Goal: Information Seeking & Learning: Understand process/instructions

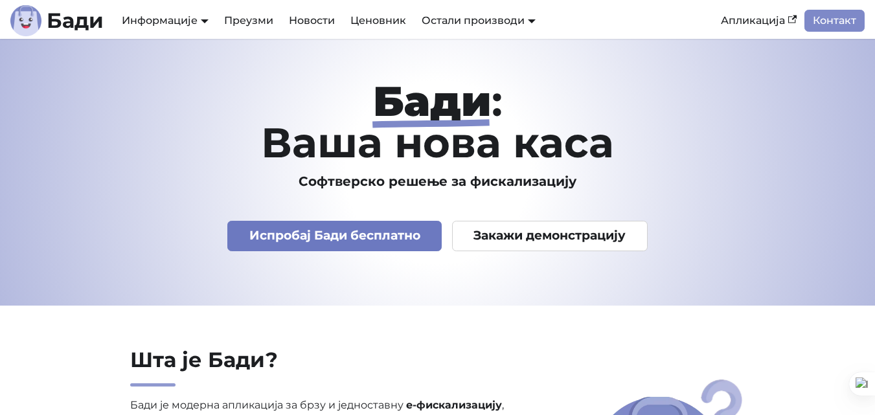
click at [319, 237] on link "Испробај Бади бесплатно" at bounding box center [334, 236] width 214 height 30
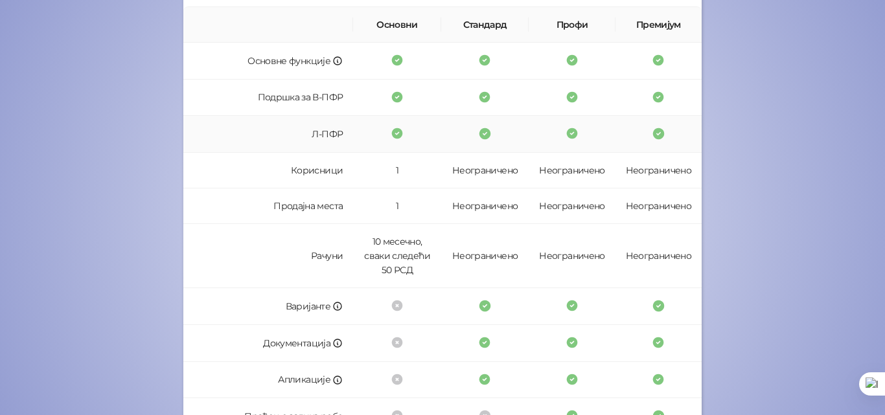
scroll to position [365, 0]
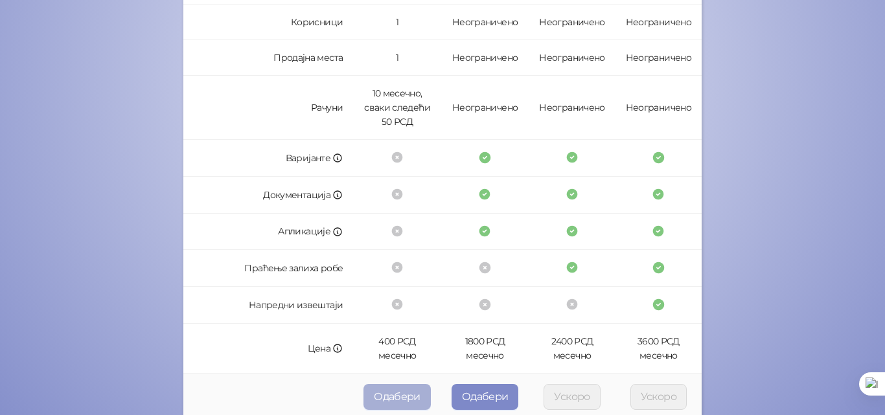
click at [387, 395] on button "Одабери" at bounding box center [396, 397] width 67 height 26
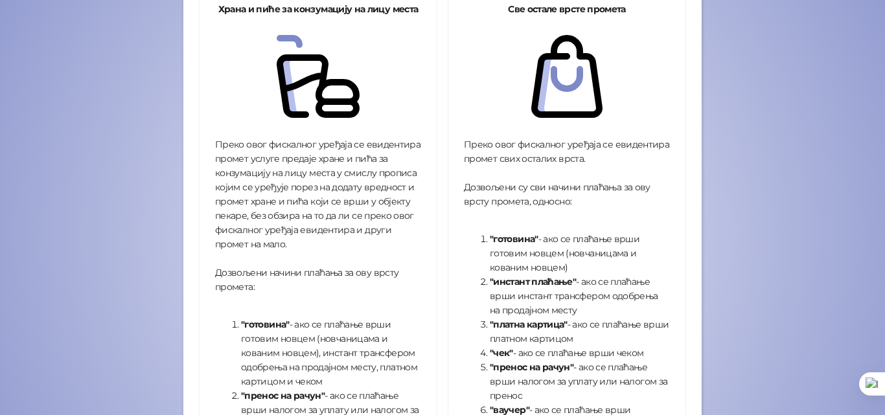
scroll to position [300, 0]
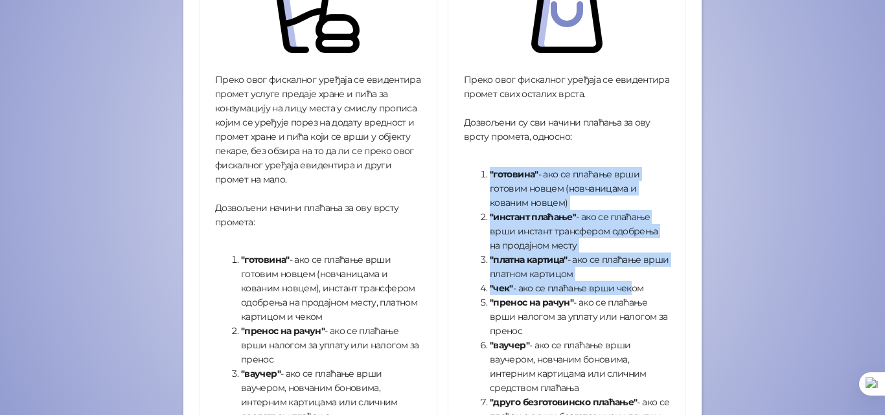
drag, startPoint x: 470, startPoint y: 170, endPoint x: 623, endPoint y: 288, distance: 193.1
click at [623, 288] on ol ""готовина" - ако се плаћање врши готовим новцем (новчаницама и кованим новцем) …" at bounding box center [567, 316] width 206 height 299
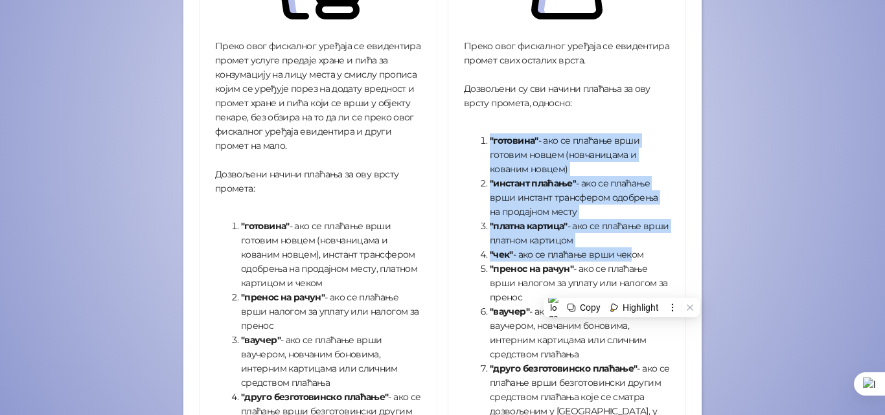
scroll to position [365, 0]
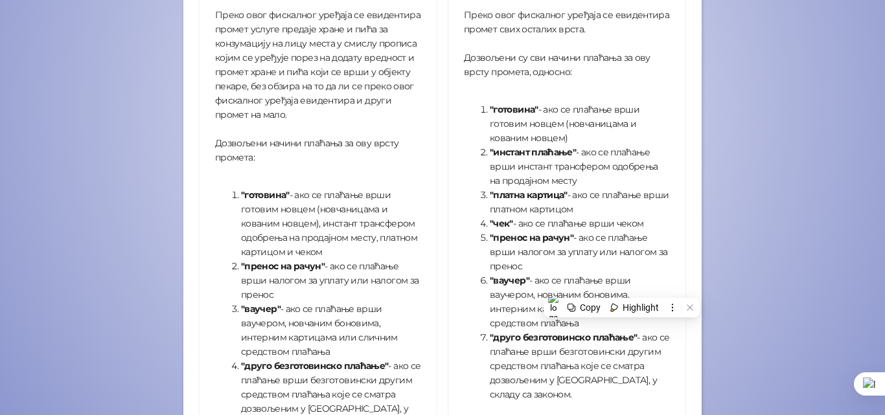
click at [492, 238] on strong ""пренос на рачун"" at bounding box center [532, 238] width 84 height 12
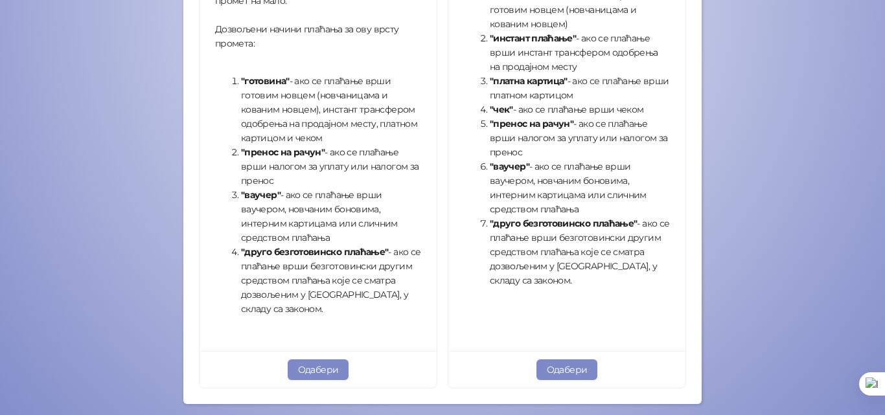
scroll to position [527, 0]
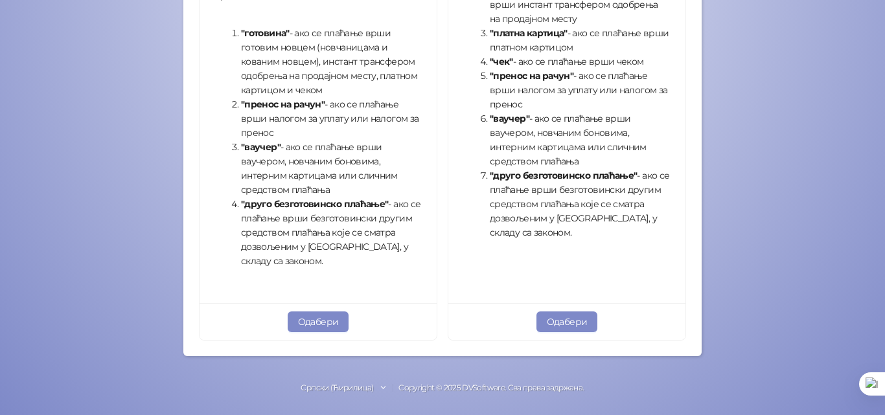
click at [553, 319] on button "Одабери" at bounding box center [567, 322] width 62 height 21
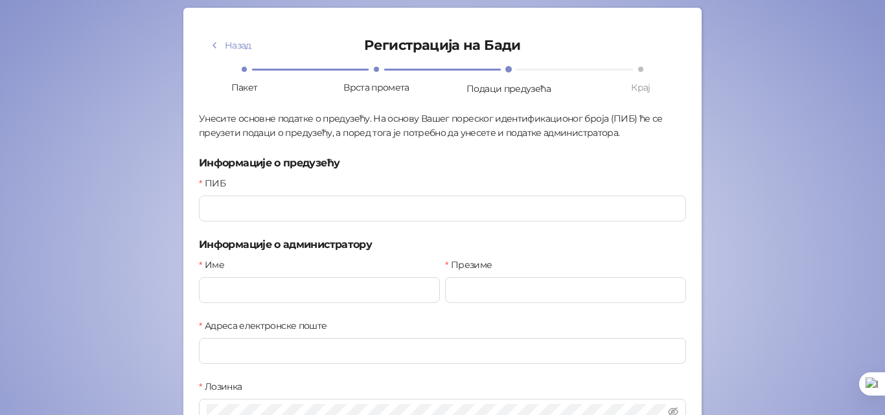
scroll to position [65, 0]
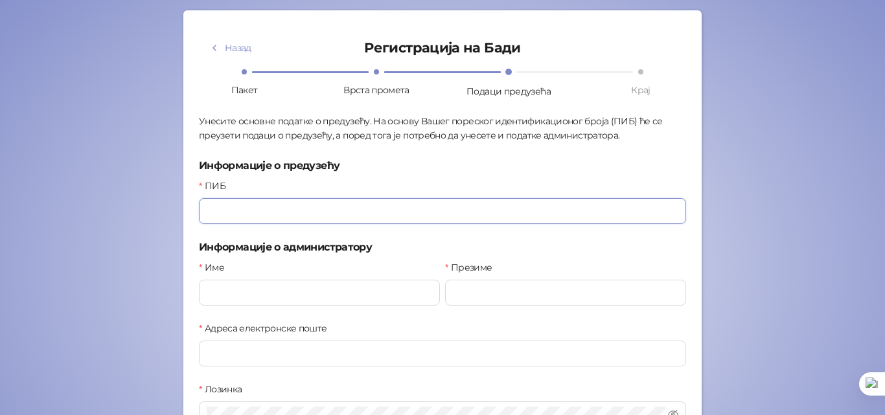
click at [253, 213] on input "ПИБ" at bounding box center [442, 211] width 487 height 26
type input "*********"
click at [247, 288] on input "Име" at bounding box center [319, 293] width 241 height 26
click at [486, 291] on input "Презиме" at bounding box center [565, 293] width 241 height 26
drag, startPoint x: 240, startPoint y: 297, endPoint x: 223, endPoint y: 301, distance: 17.8
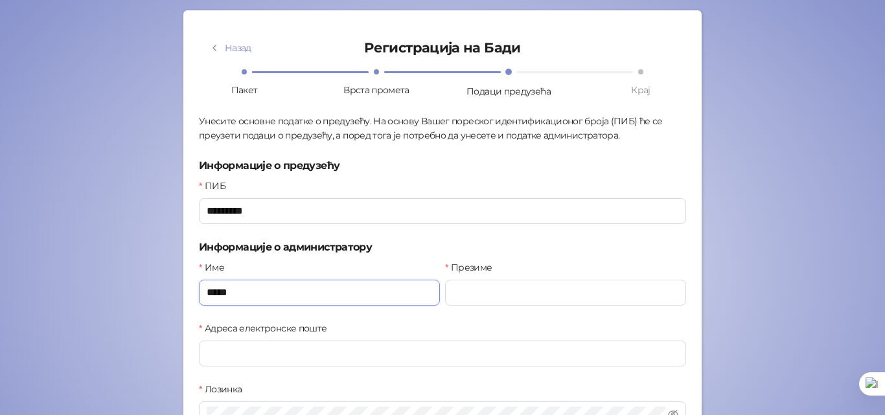
click at [223, 301] on input "*****" at bounding box center [319, 293] width 241 height 26
type input "****"
click at [553, 293] on input "Презиме" at bounding box center [565, 293] width 241 height 26
type input "*****"
type input "**********"
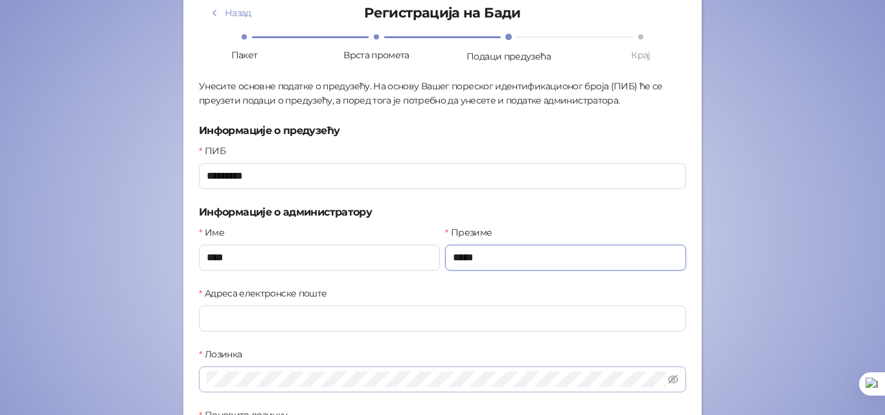
scroll to position [130, 0]
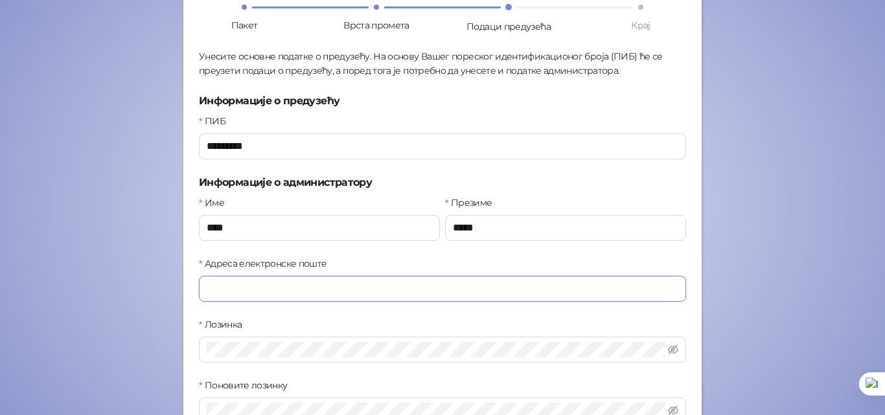
click at [247, 292] on input "Адреса електронске поште" at bounding box center [442, 289] width 487 height 26
type input "**********"
click at [671, 350] on icon "eye-invisible" at bounding box center [673, 350] width 10 height 10
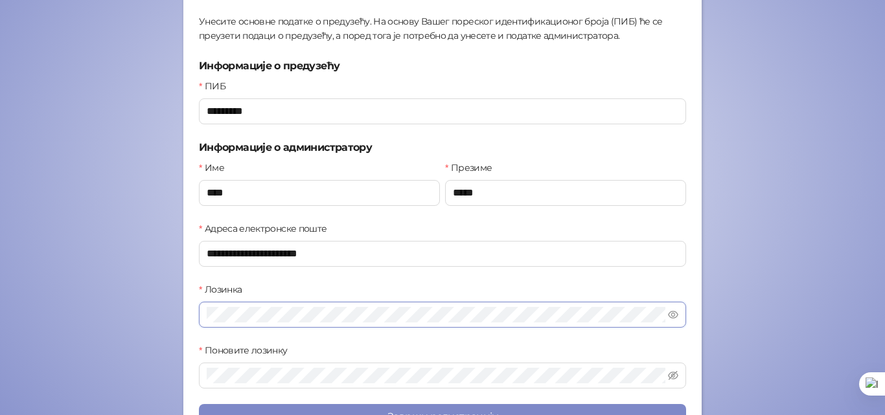
scroll to position [194, 0]
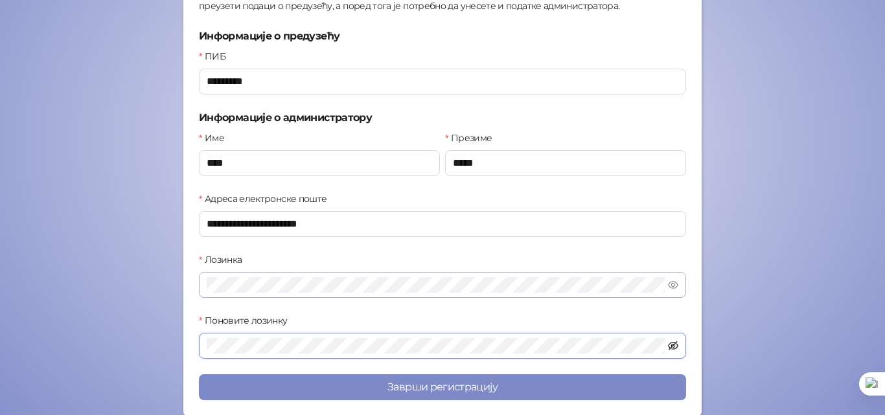
click at [669, 346] on icon "eye-invisible" at bounding box center [673, 346] width 10 height 10
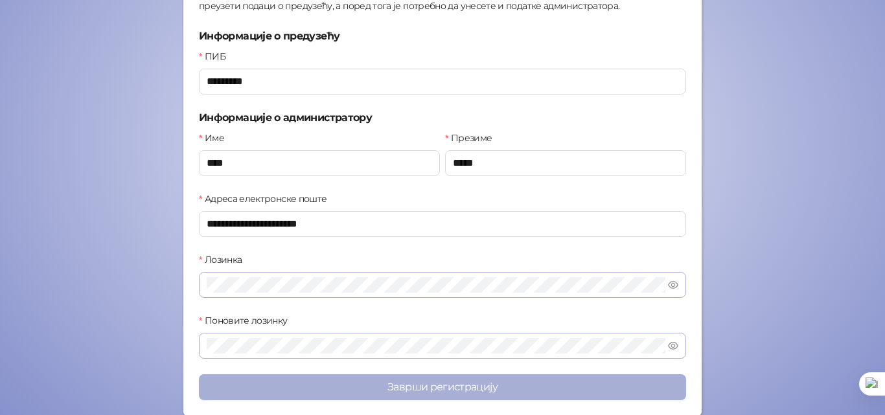
click at [409, 390] on button "Заврши регистрацију" at bounding box center [442, 388] width 487 height 26
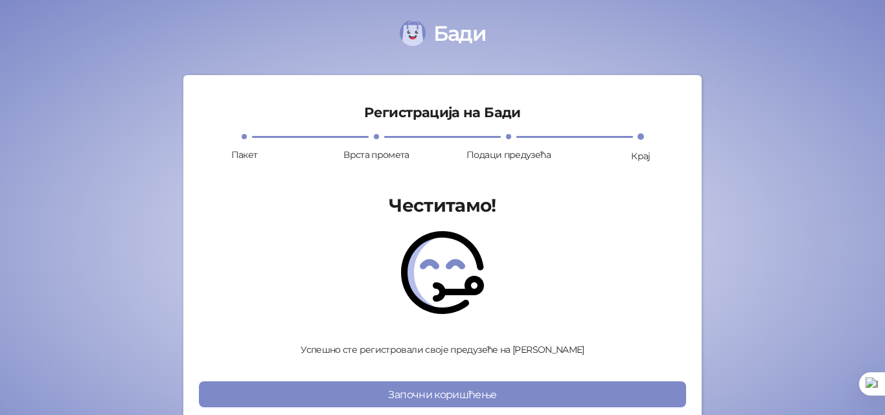
click at [554, 207] on h1 "Честитамо!" at bounding box center [442, 205] width 487 height 29
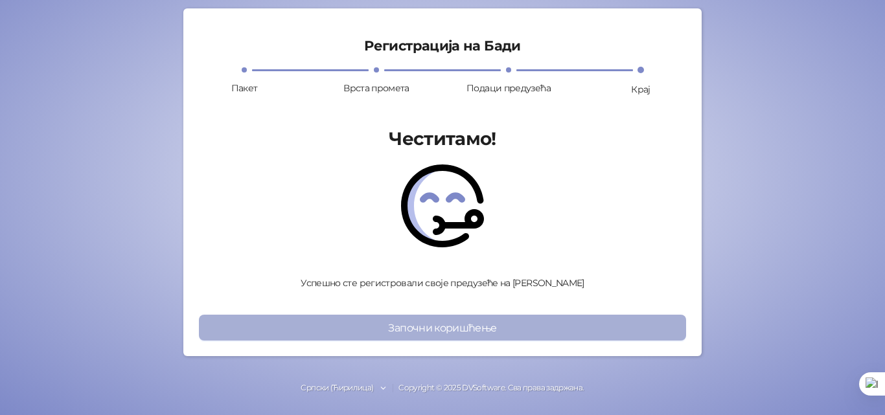
click at [440, 318] on button "Започни коришћење" at bounding box center [442, 328] width 487 height 26
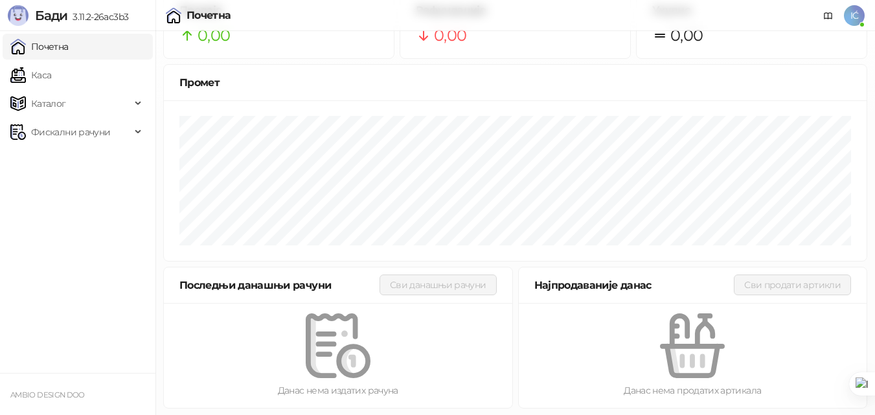
scroll to position [49, 0]
click at [51, 72] on link "Каса" at bounding box center [30, 75] width 41 height 26
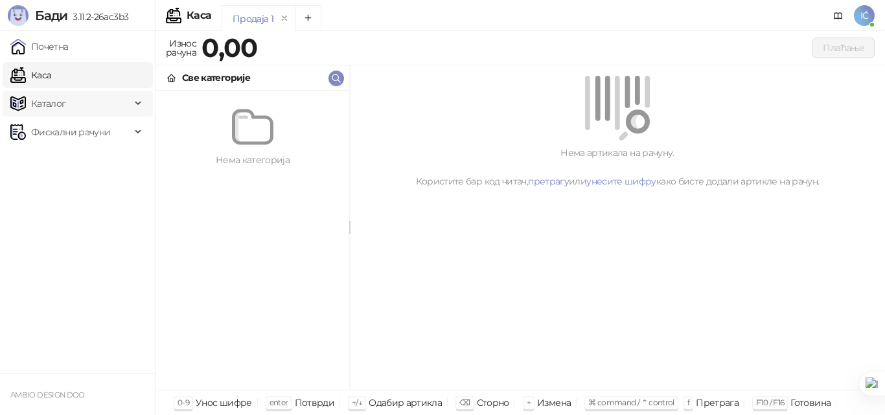
click at [50, 105] on span "Каталог" at bounding box center [48, 104] width 35 height 26
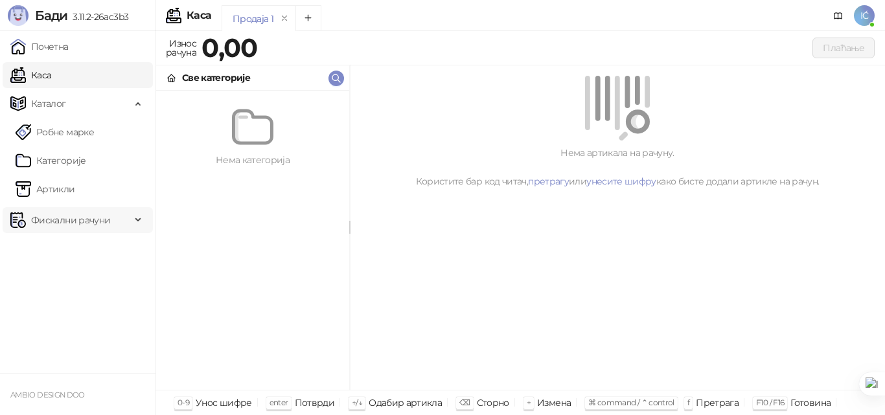
click at [61, 224] on span "Фискални рачуни" at bounding box center [70, 220] width 79 height 26
click at [62, 48] on link "Почетна" at bounding box center [39, 47] width 58 height 26
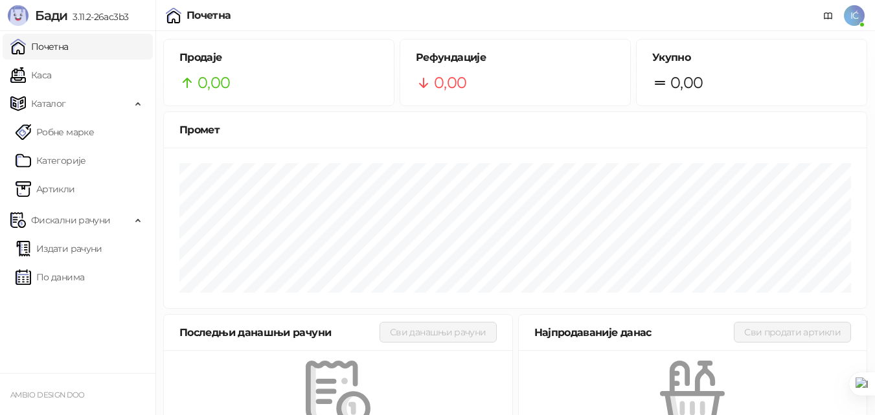
scroll to position [49, 0]
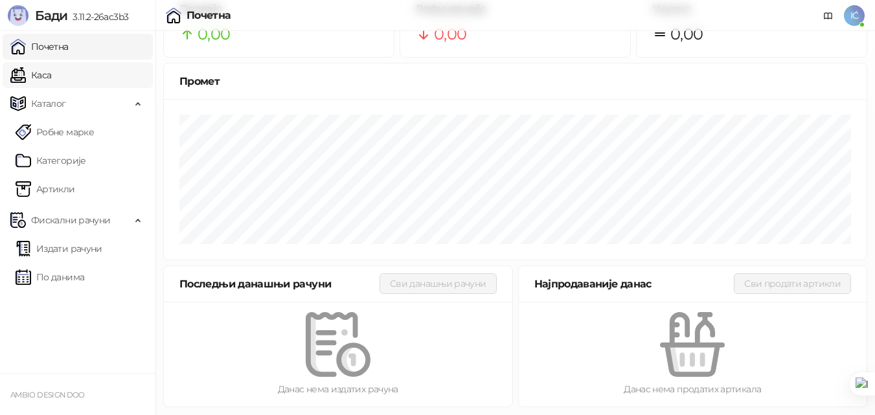
click at [51, 80] on link "Каса" at bounding box center [30, 75] width 41 height 26
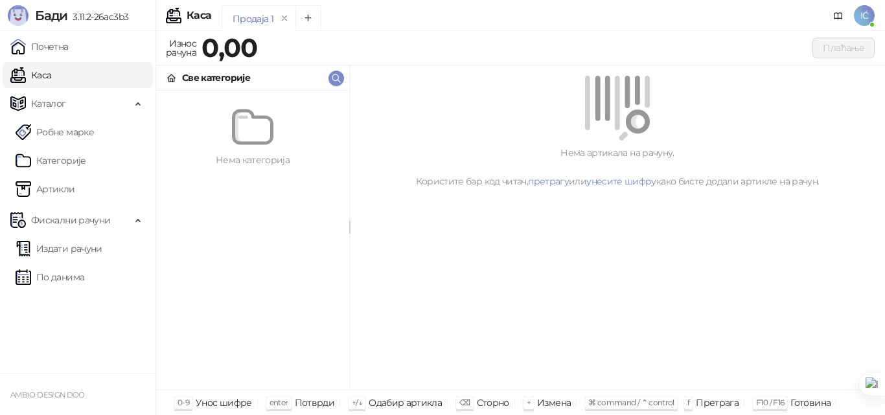
click at [254, 53] on strong "0,00" at bounding box center [230, 48] width 56 height 32
click at [205, 47] on strong "0,00" at bounding box center [230, 48] width 56 height 32
click at [216, 47] on strong "0,00" at bounding box center [230, 48] width 56 height 32
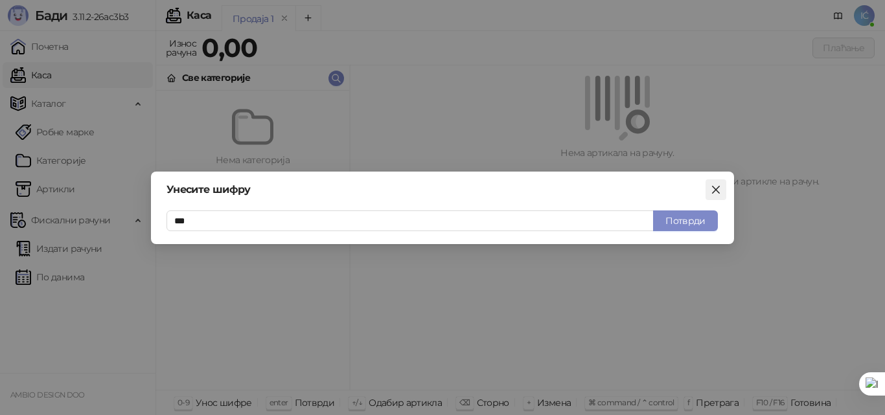
type input "***"
click at [722, 190] on span "Close" at bounding box center [716, 190] width 21 height 10
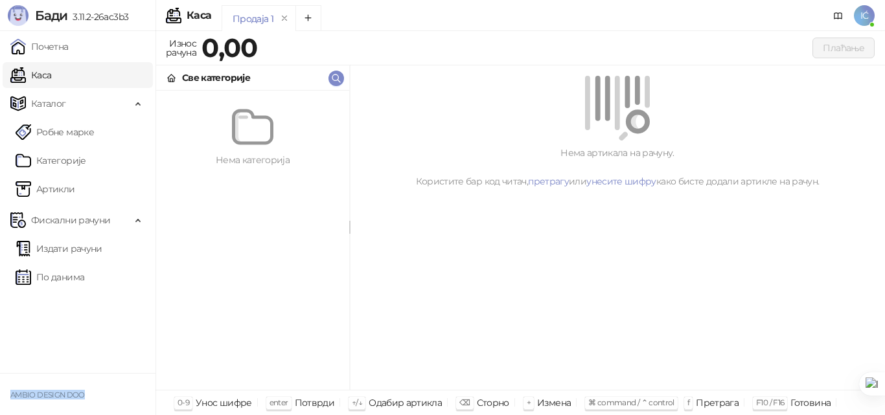
drag, startPoint x: 12, startPoint y: 391, endPoint x: 101, endPoint y: 391, distance: 88.8
click at [101, 391] on div "AMBIO DESIGN DOO" at bounding box center [78, 395] width 140 height 10
click at [40, 43] on link "Почетна" at bounding box center [39, 47] width 58 height 26
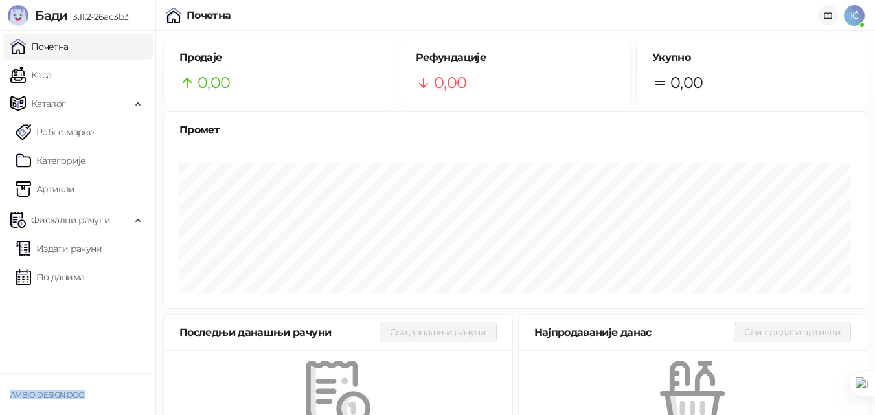
click at [825, 16] on icon at bounding box center [829, 16] width 10 height 10
click at [825, 21] on icon at bounding box center [829, 16] width 10 height 10
click at [91, 102] on span "Каталог" at bounding box center [70, 104] width 121 height 26
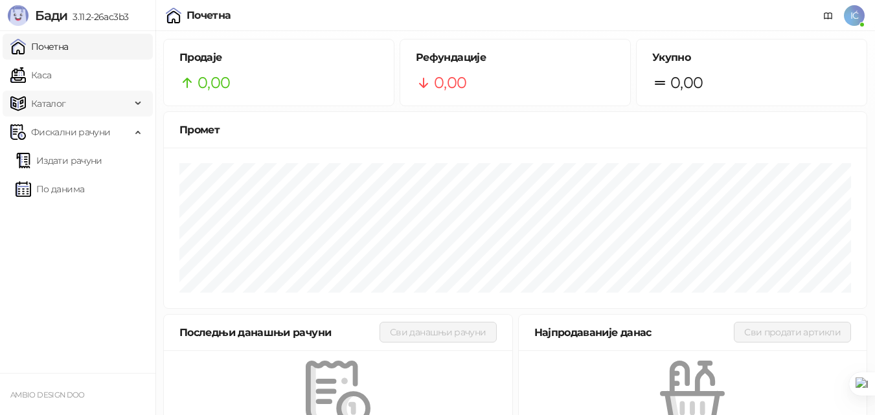
click at [132, 104] on div "Каталог" at bounding box center [78, 104] width 150 height 26
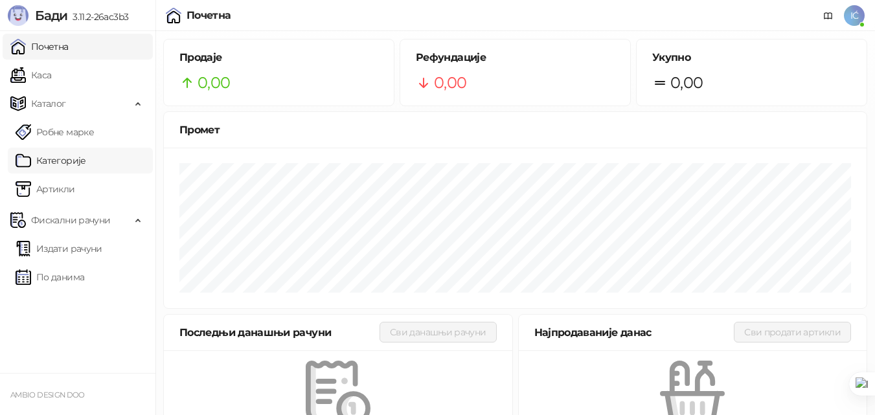
click at [86, 160] on link "Категорије" at bounding box center [51, 161] width 71 height 26
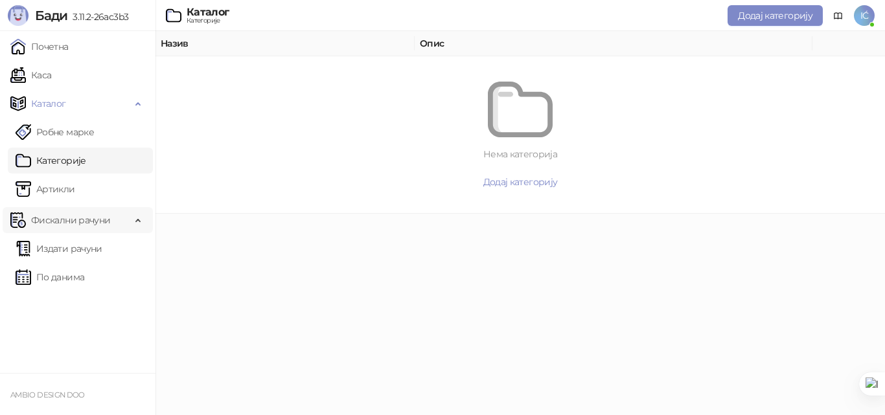
click at [114, 223] on span "Фискални рачуни" at bounding box center [70, 220] width 121 height 26
click at [115, 224] on span "Фискални рачуни" at bounding box center [70, 220] width 121 height 26
click at [51, 71] on link "Каса" at bounding box center [30, 75] width 41 height 26
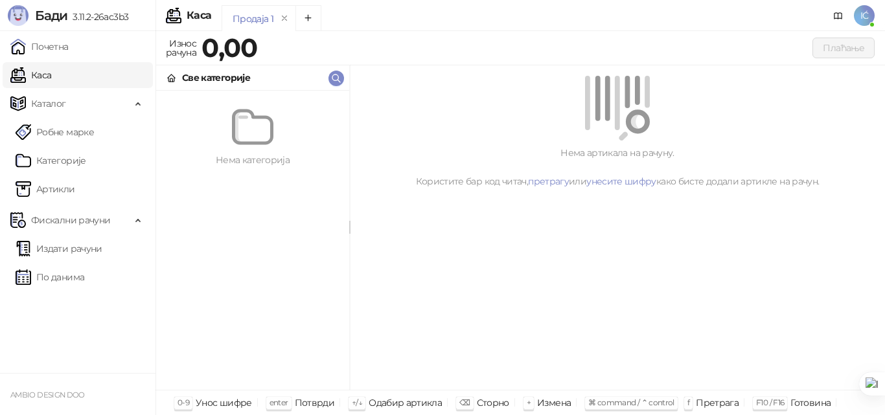
click at [260, 19] on div "Продаја 1" at bounding box center [253, 19] width 41 height 14
click at [235, 52] on strong "0,00" at bounding box center [230, 48] width 56 height 32
click at [336, 78] on icon "button" at bounding box center [336, 78] width 10 height 10
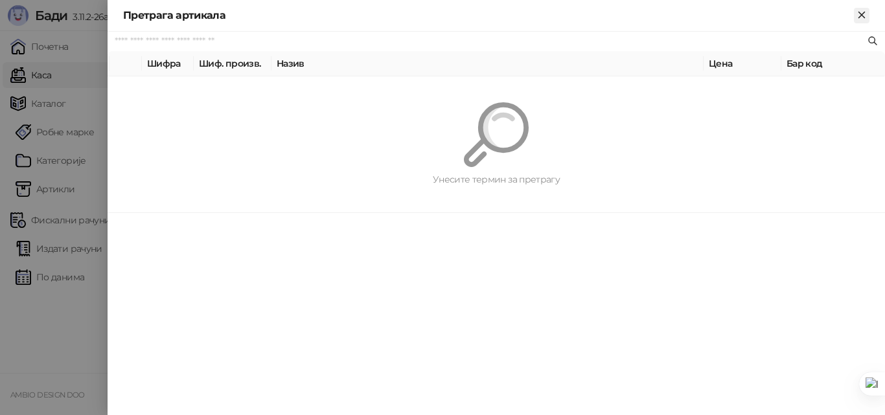
click at [857, 12] on icon "Close" at bounding box center [862, 15] width 12 height 12
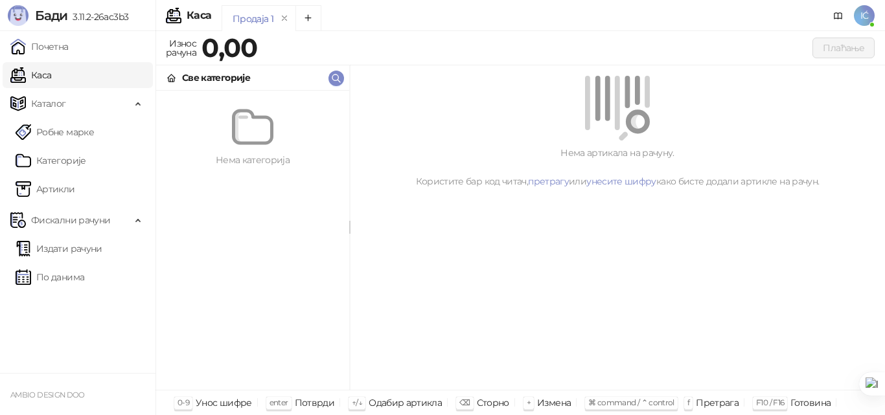
click at [756, 400] on span "F10 / F16" at bounding box center [770, 403] width 28 height 10
drag, startPoint x: 786, startPoint y: 402, endPoint x: 810, endPoint y: 406, distance: 24.2
click at [790, 403] on div "Готовина" at bounding box center [810, 403] width 40 height 17
click at [810, 406] on div "Готовина" at bounding box center [810, 403] width 40 height 17
click at [821, 406] on div "0-9 Унос шифре enter Потврди ↑/↓ Одабир артикла ⌫ Сторно + Измена ⌘ command / ⌃…" at bounding box center [521, 402] width 730 height 25
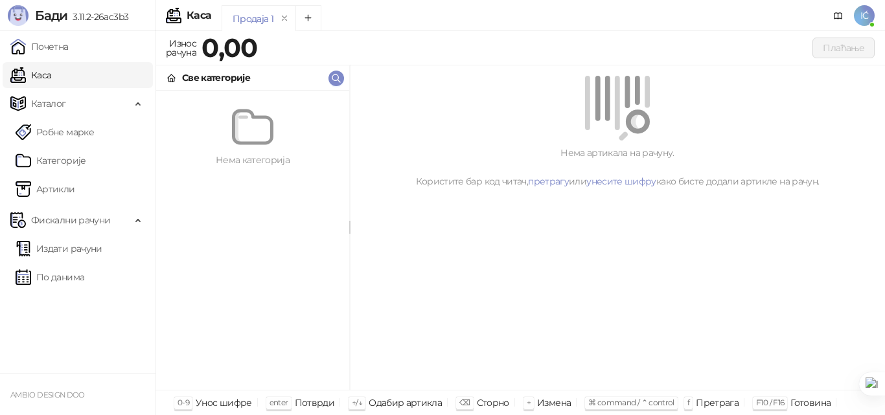
click at [222, 76] on div "Све категорије" at bounding box center [216, 78] width 68 height 14
click at [231, 91] on div "Нема категорија" at bounding box center [252, 240] width 193 height 299
click at [225, 83] on div "Све категорије" at bounding box center [216, 78] width 68 height 14
click at [256, 76] on div "Све категорије" at bounding box center [252, 77] width 193 height 25
click at [312, 11] on button "Add tab" at bounding box center [308, 18] width 26 height 26
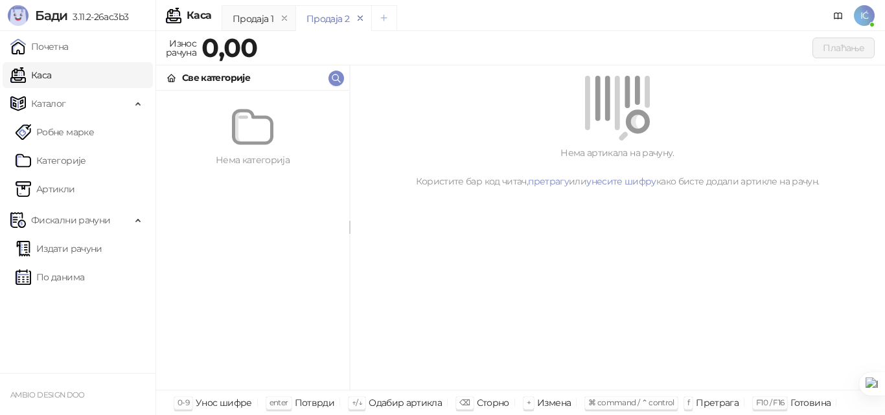
drag, startPoint x: 358, startPoint y: 19, endPoint x: 307, endPoint y: 19, distance: 51.2
click at [357, 19] on icon "remove" at bounding box center [360, 18] width 9 height 9
click at [189, 15] on div "Каса" at bounding box center [199, 15] width 25 height 10
click at [191, 59] on div "Износ рачуна" at bounding box center [181, 48] width 36 height 26
click at [183, 46] on div "Износ рачуна" at bounding box center [181, 48] width 36 height 26
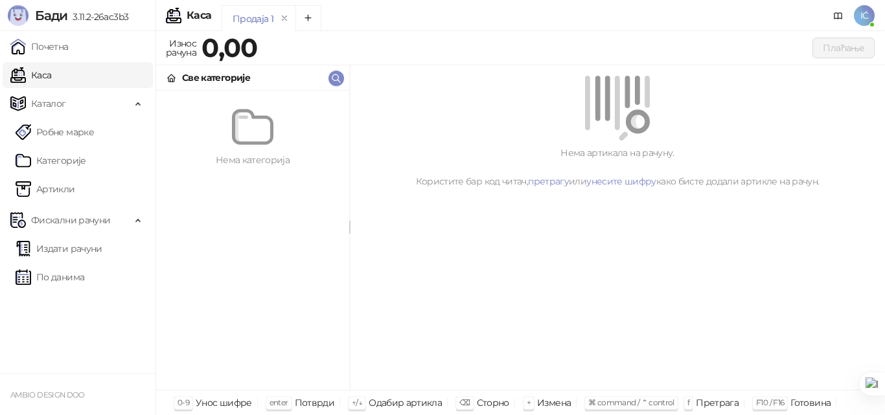
click at [169, 78] on icon at bounding box center [172, 78] width 10 height 10
click at [220, 75] on div "Све категорије" at bounding box center [216, 78] width 68 height 14
click at [137, 102] on icon at bounding box center [139, 102] width 6 height 0
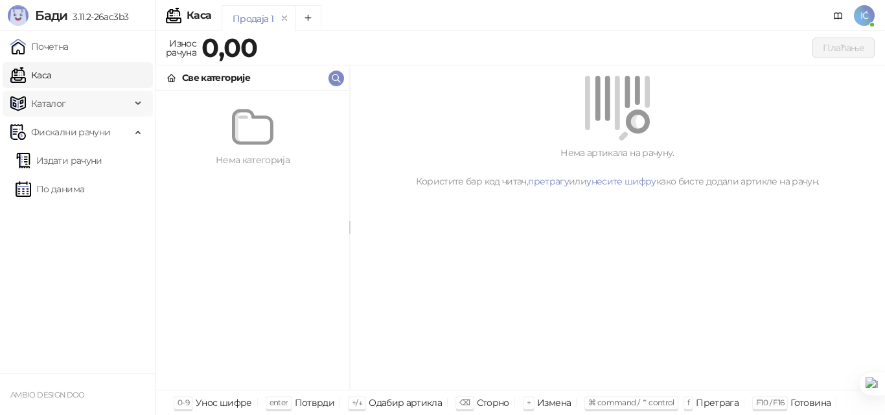
click at [137, 104] on icon at bounding box center [139, 104] width 6 height 0
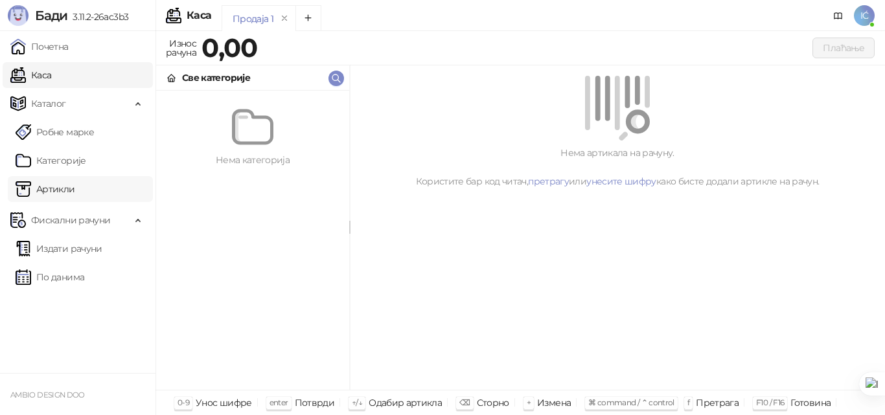
click at [75, 185] on link "Артикли" at bounding box center [46, 189] width 60 height 26
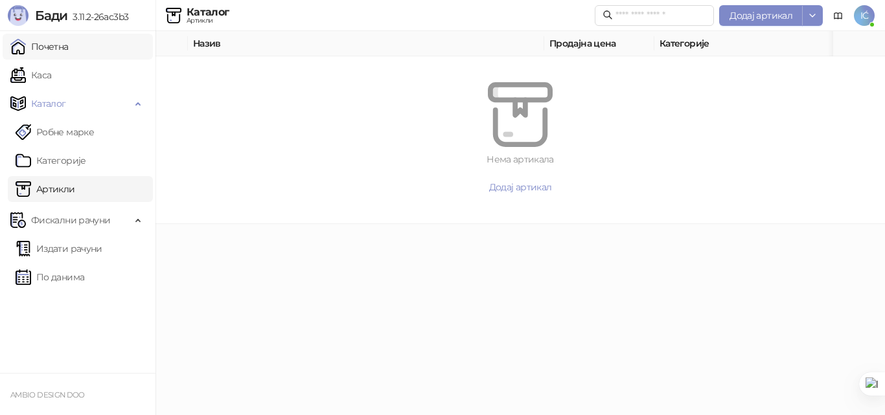
click at [63, 42] on link "Почетна" at bounding box center [39, 47] width 58 height 26
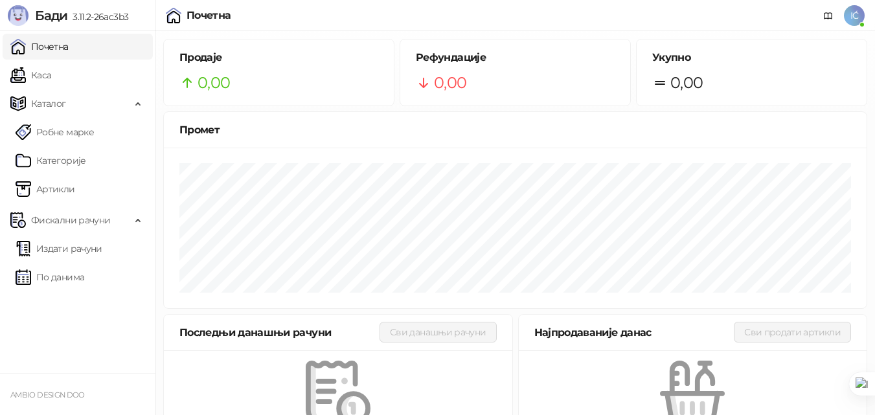
scroll to position [49, 0]
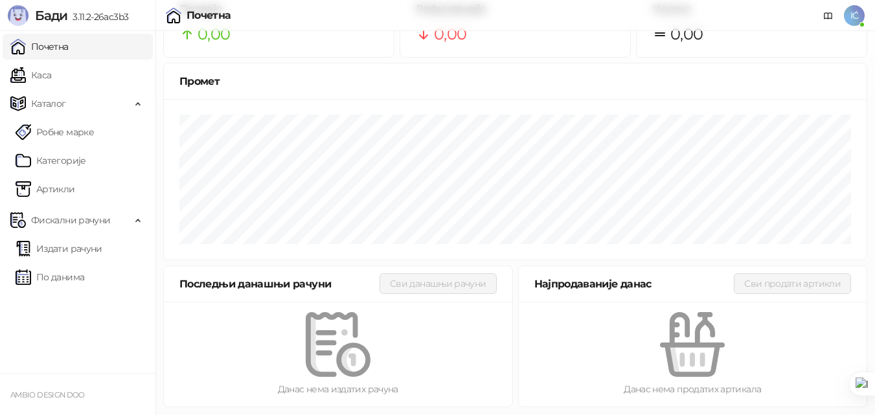
click at [36, 15] on span "Бади" at bounding box center [51, 16] width 32 height 16
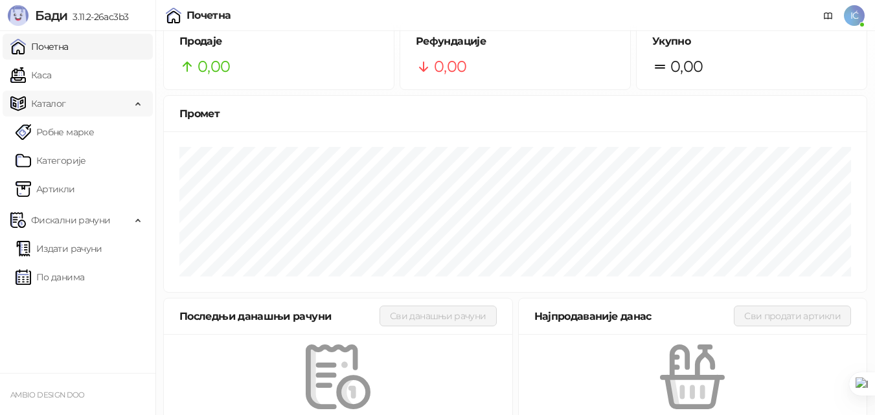
scroll to position [0, 0]
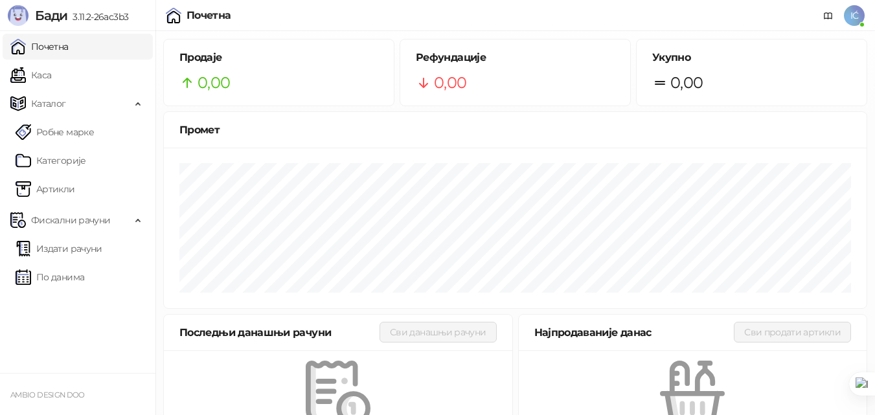
click at [48, 84] on link "Каса" at bounding box center [30, 75] width 41 height 26
click at [54, 48] on link "Почетна" at bounding box center [39, 47] width 58 height 26
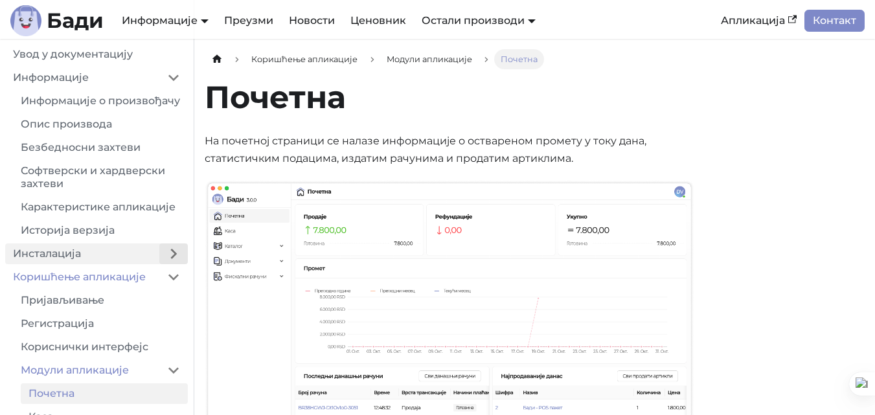
click at [178, 264] on button "Expand sidebar category 'Инсталација'" at bounding box center [173, 254] width 29 height 21
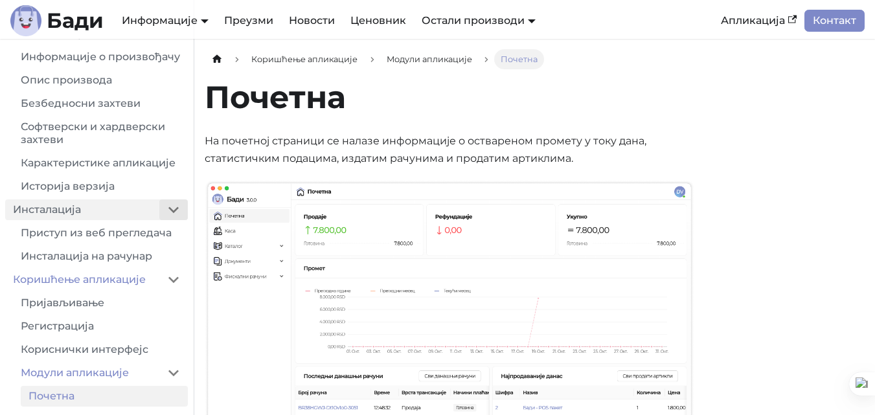
scroll to position [65, 0]
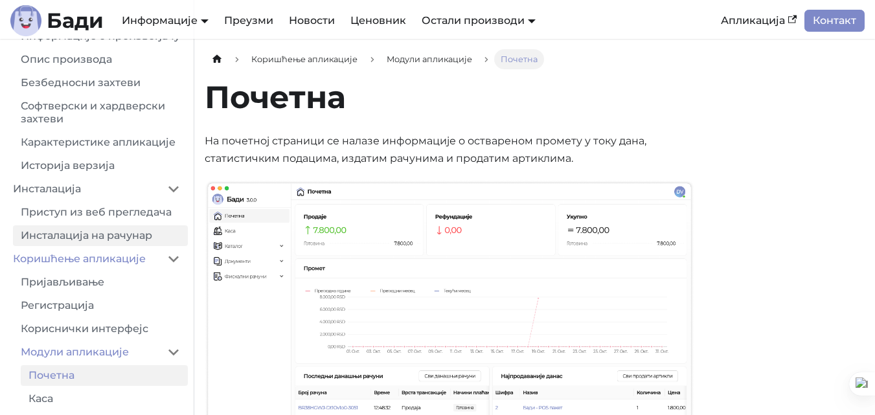
click at [143, 246] on link "Инсталација на рачунар" at bounding box center [100, 235] width 175 height 21
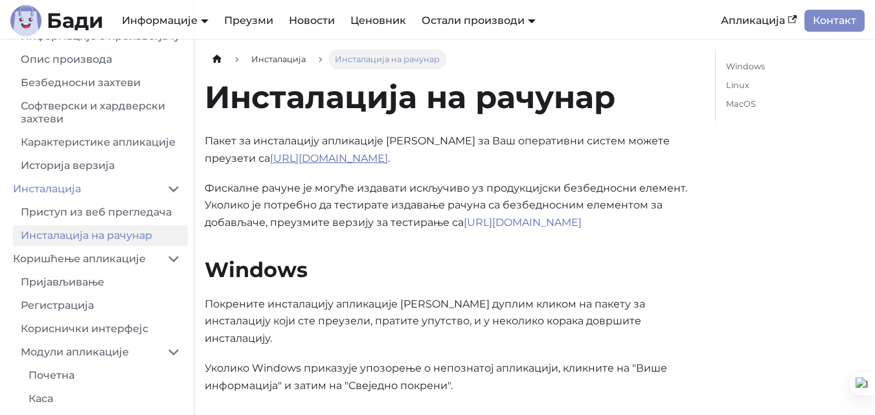
click at [270, 160] on link "https://badi.rs/download/" at bounding box center [329, 158] width 118 height 12
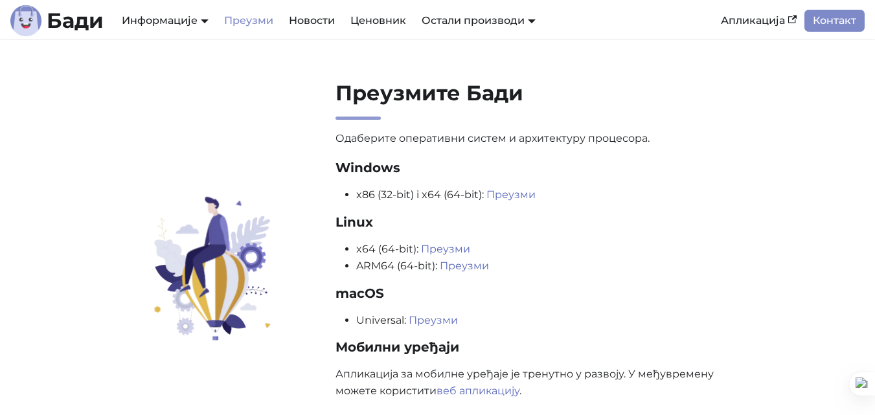
click at [513, 199] on link "Преузми" at bounding box center [511, 195] width 49 height 12
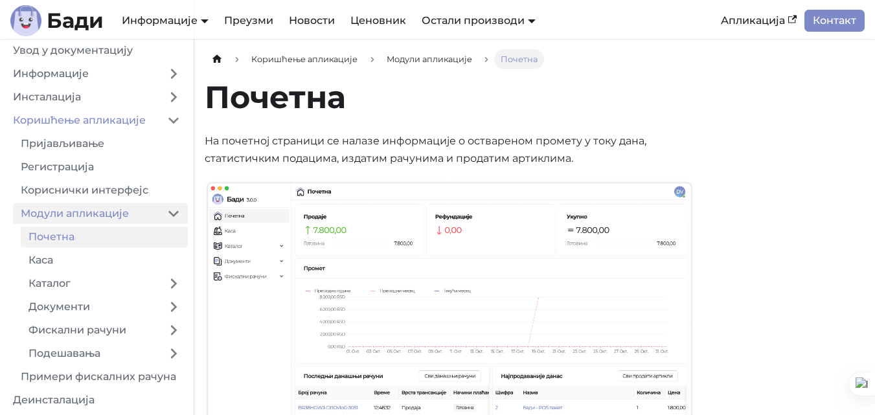
scroll to position [5, 0]
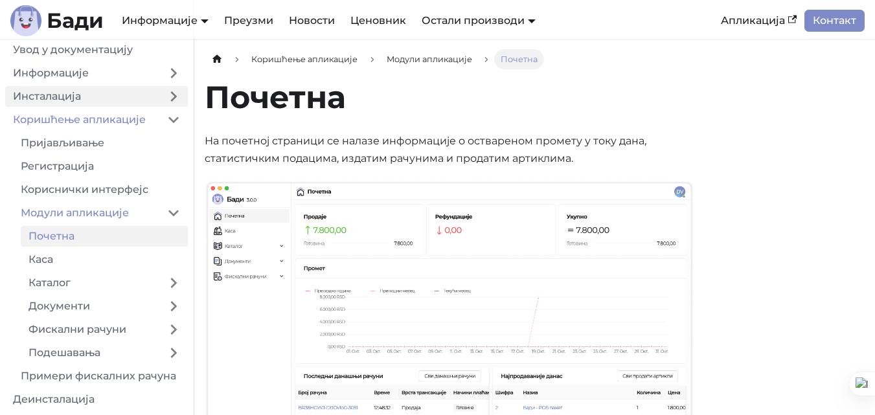
click at [119, 100] on link "Инсталација" at bounding box center [82, 96] width 154 height 21
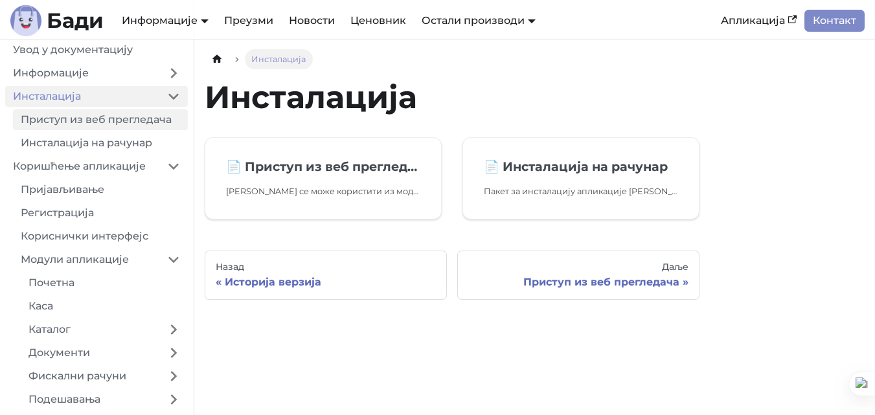
click at [116, 126] on link "Приступ из веб прегледача" at bounding box center [100, 120] width 175 height 21
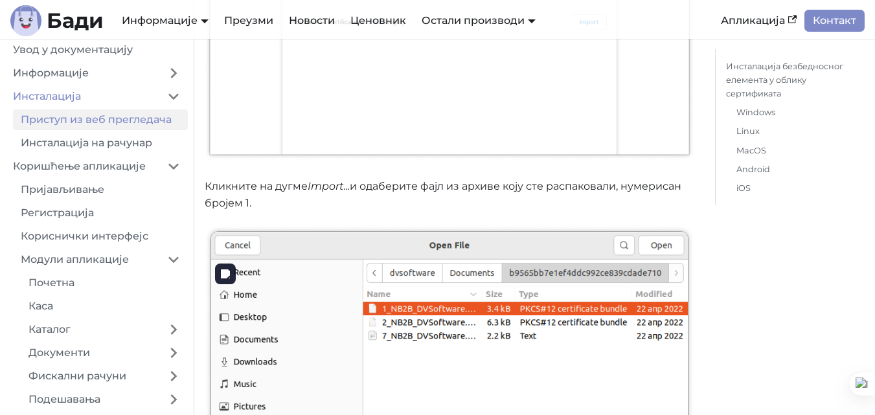
scroll to position [3434, 0]
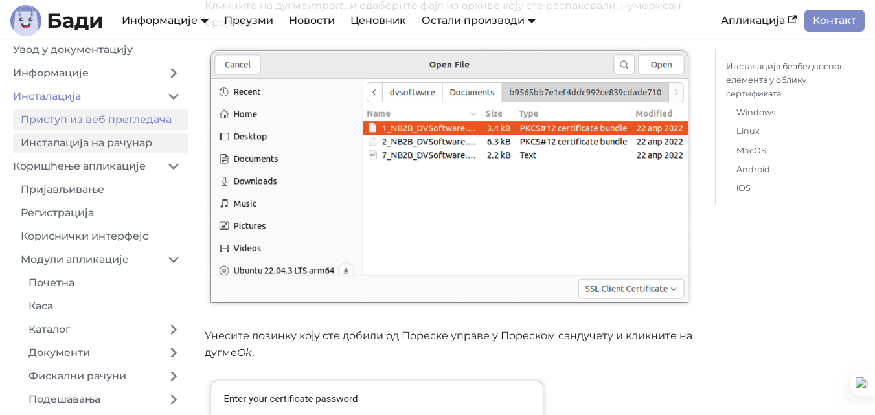
click at [100, 144] on link "Инсталација на рачунар" at bounding box center [100, 143] width 175 height 21
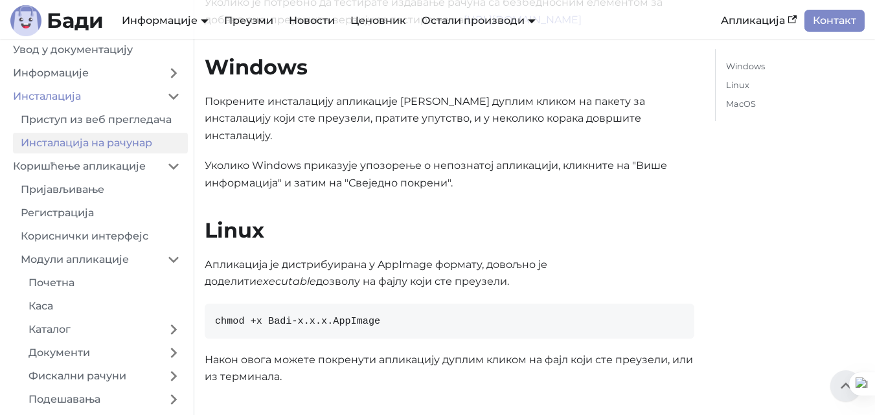
scroll to position [185, 0]
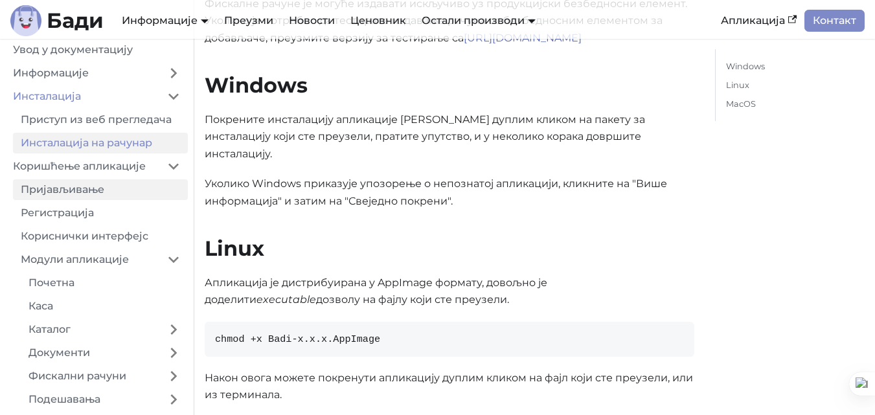
click at [99, 190] on link "Пријављивање" at bounding box center [100, 189] width 175 height 21
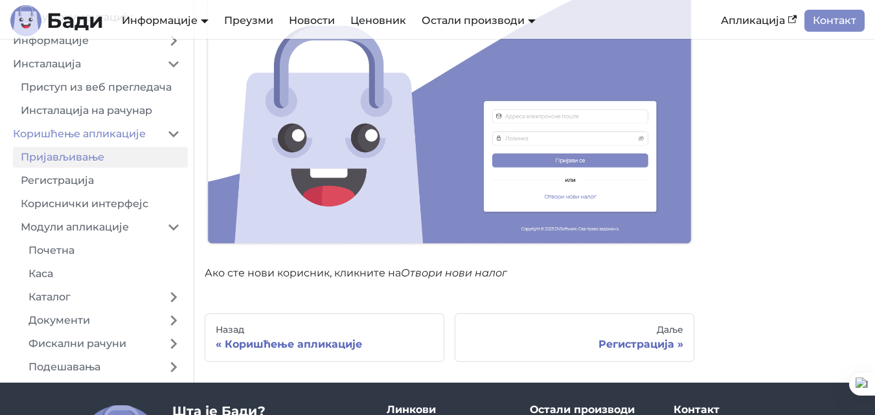
scroll to position [259, 0]
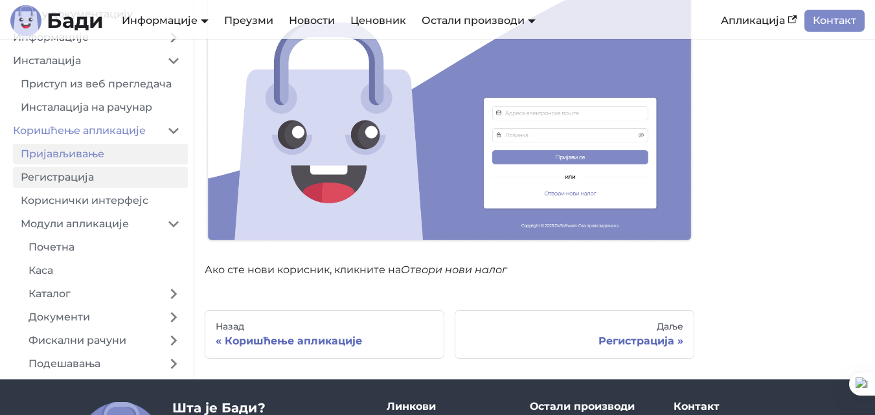
click at [91, 180] on link "Регистрација" at bounding box center [100, 177] width 175 height 21
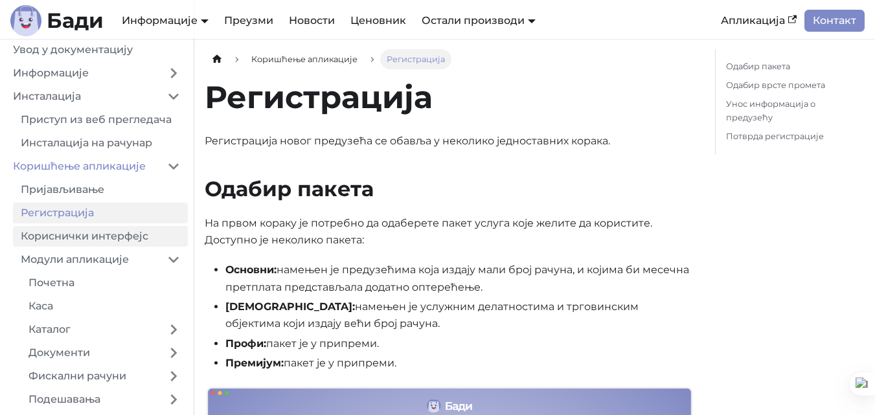
click at [113, 236] on link "Кориснички интерфејс" at bounding box center [100, 236] width 175 height 21
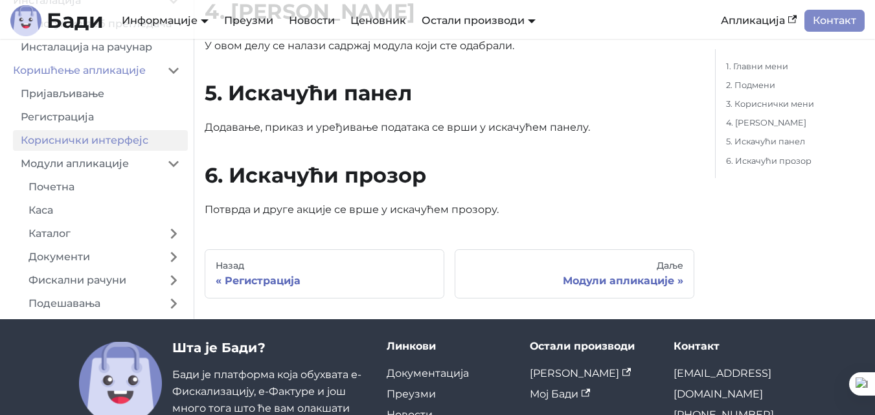
scroll to position [1361, 0]
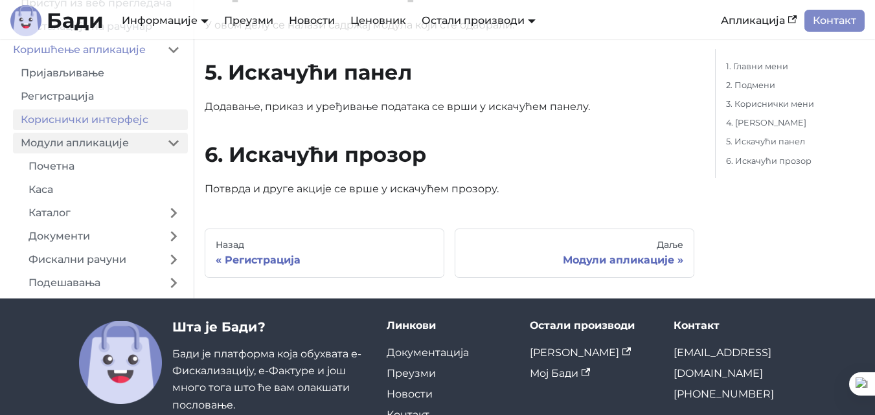
click at [44, 152] on link "Модули апликације" at bounding box center [86, 143] width 146 height 21
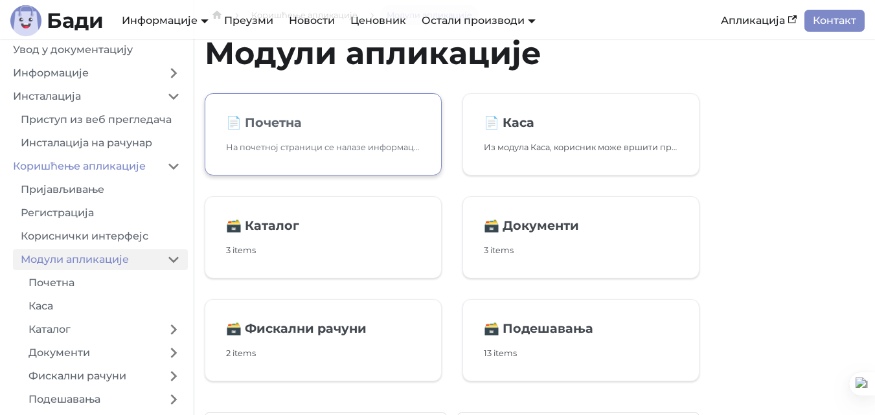
scroll to position [65, 0]
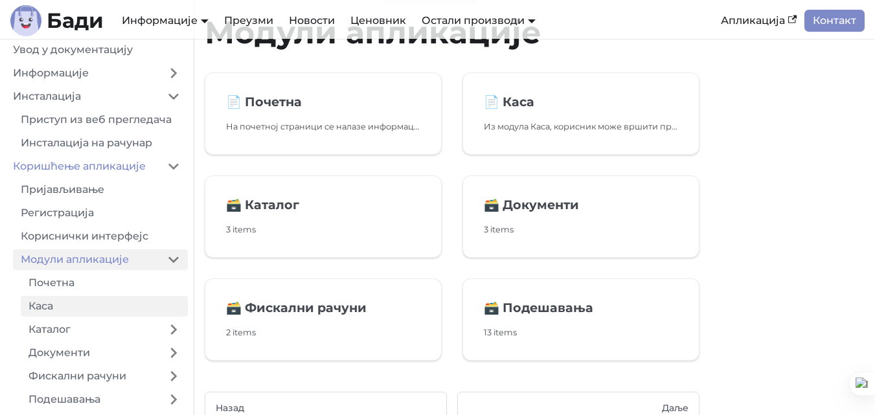
click at [32, 308] on link "Каса" at bounding box center [104, 306] width 167 height 21
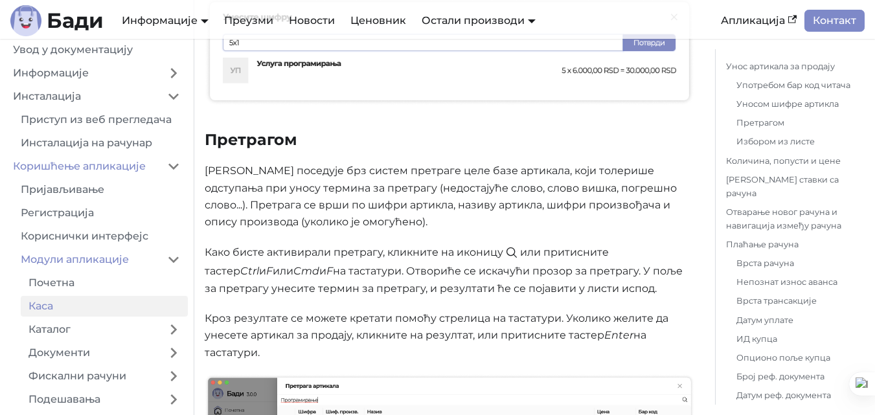
scroll to position [1166, 0]
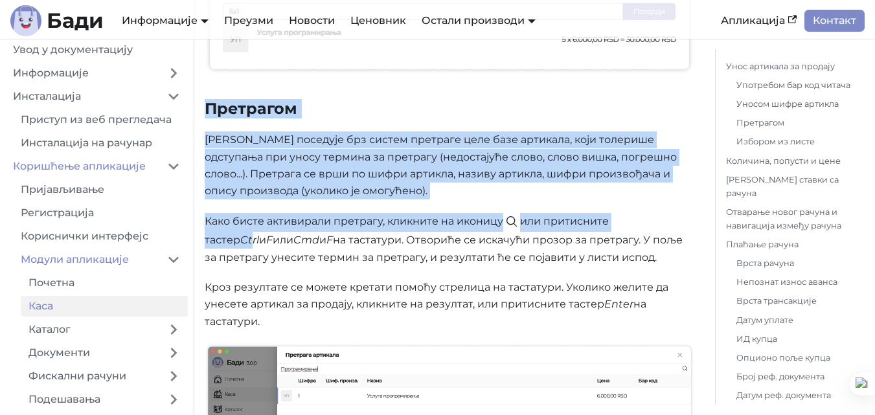
drag, startPoint x: 205, startPoint y: 110, endPoint x: 474, endPoint y: 181, distance: 278.6
click at [349, 167] on p "[PERSON_NAME] поседује брз систем претраге целе базе артикала, који толерише од…" at bounding box center [450, 166] width 490 height 69
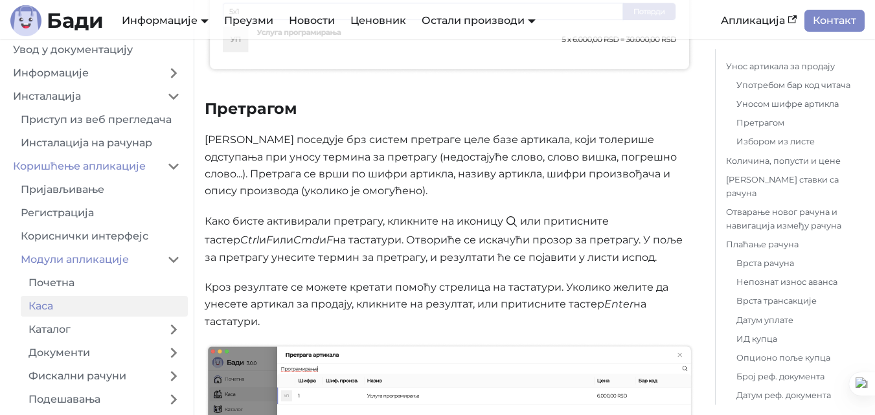
drag, startPoint x: 201, startPoint y: 136, endPoint x: 656, endPoint y: 204, distance: 460.6
click at [353, 220] on p "Како бисте активирали претрагу, кликните на иконицу или притиснитe тастер Ctrl …" at bounding box center [450, 239] width 490 height 53
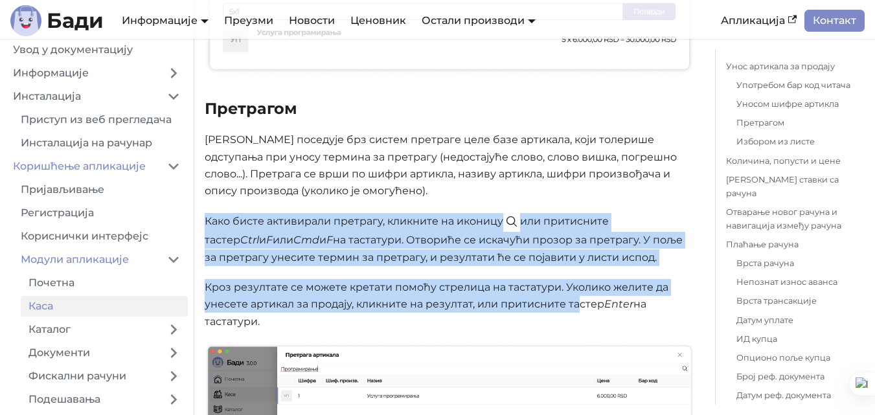
drag, startPoint x: 203, startPoint y: 216, endPoint x: 580, endPoint y: 309, distance: 387.7
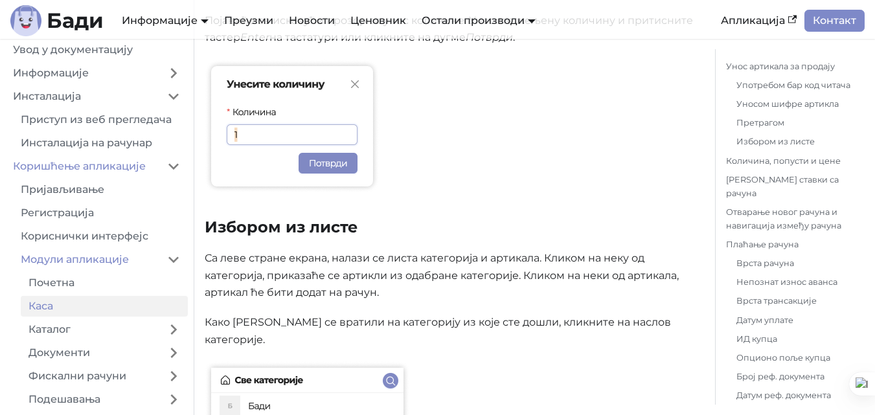
scroll to position [1879, 0]
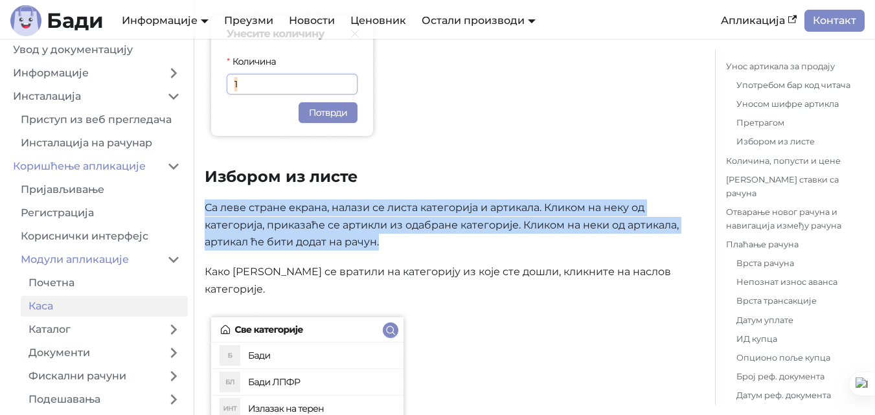
drag, startPoint x: 206, startPoint y: 208, endPoint x: 638, endPoint y: 245, distance: 433.8
click at [638, 245] on p "Са леве стране екрана, налази се листа категорија и артикала. Кликом на неку од…" at bounding box center [450, 225] width 490 height 51
click at [472, 245] on p "Са леве стране екрана, налази се листа категорија и артикала. Кликом на неку од…" at bounding box center [450, 225] width 490 height 51
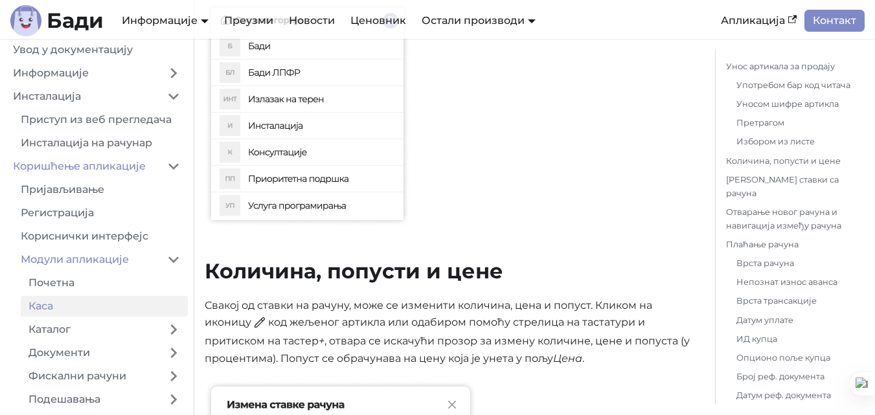
scroll to position [2333, 0]
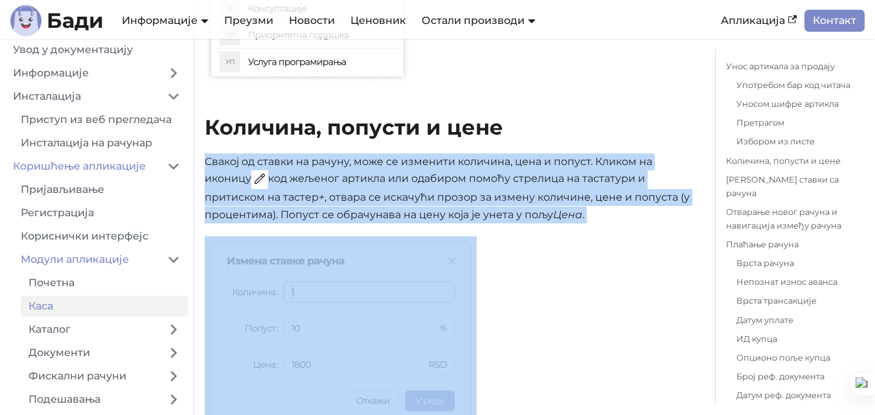
drag, startPoint x: 207, startPoint y: 145, endPoint x: 660, endPoint y: 224, distance: 459.6
click at [566, 205] on p "Свакој од ставки на рачуну, може се изменити количина, цена и попуст. Кликом на…" at bounding box center [450, 189] width 490 height 71
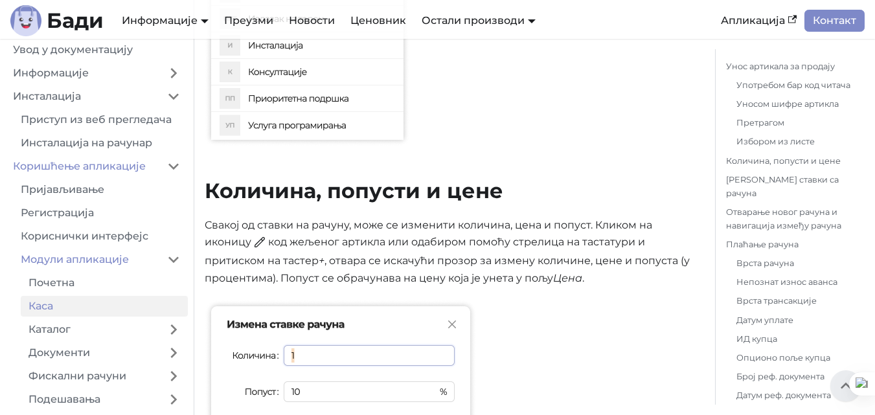
scroll to position [2268, 0]
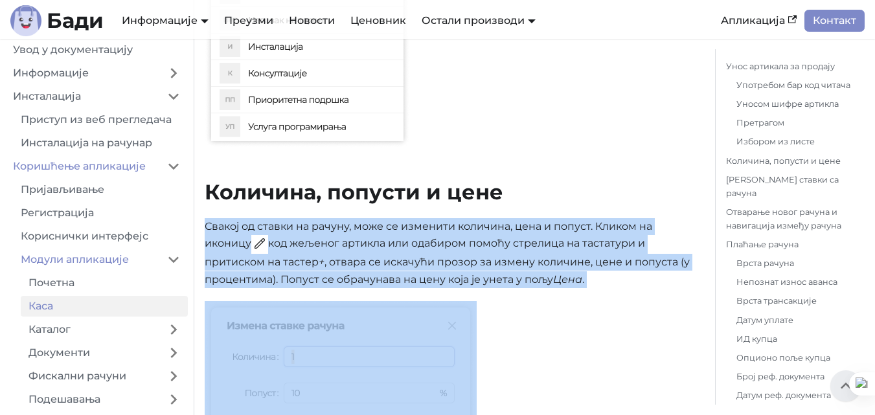
drag, startPoint x: 203, startPoint y: 204, endPoint x: 641, endPoint y: 285, distance: 445.4
click at [641, 301] on p at bounding box center [450, 401] width 490 height 200
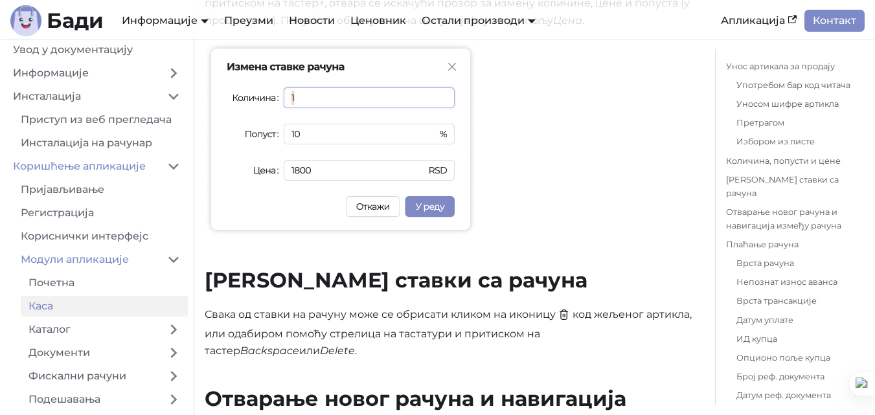
scroll to position [2657, 0]
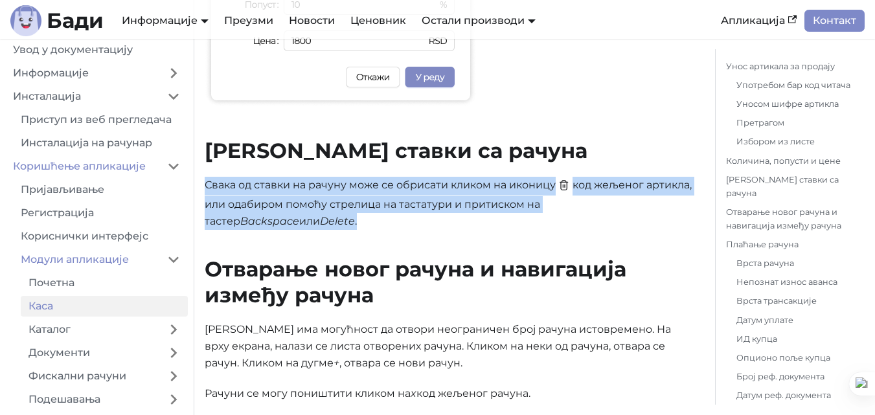
drag, startPoint x: 202, startPoint y: 167, endPoint x: 529, endPoint y: 209, distance: 330.6
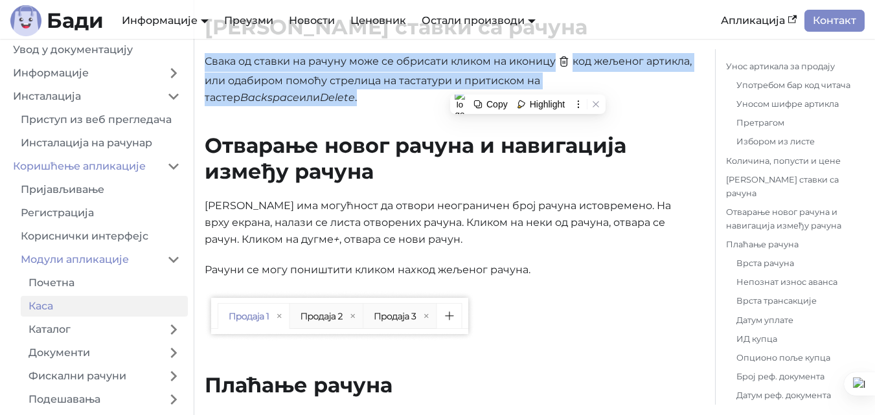
scroll to position [2786, 0]
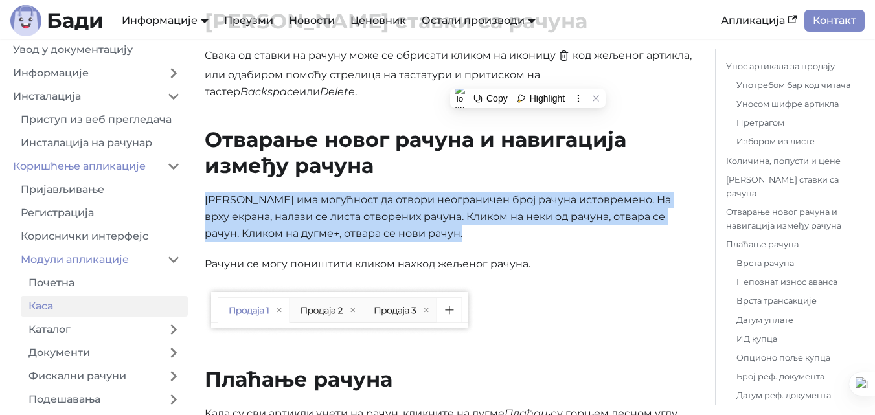
drag, startPoint x: 203, startPoint y: 181, endPoint x: 651, endPoint y: 225, distance: 449.9
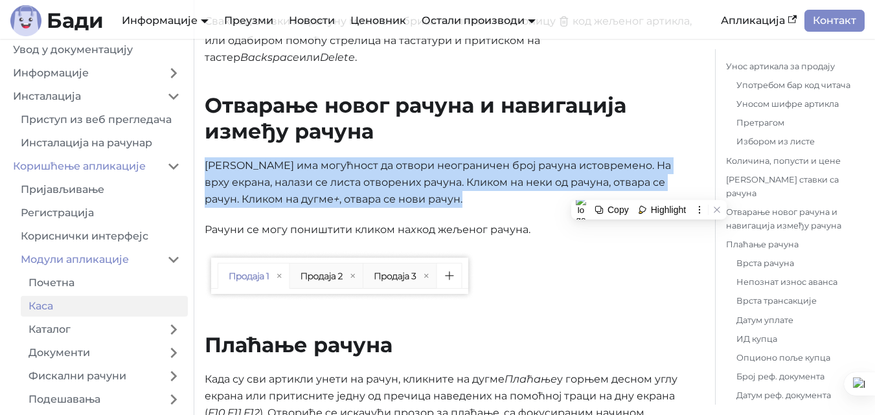
scroll to position [2851, 0]
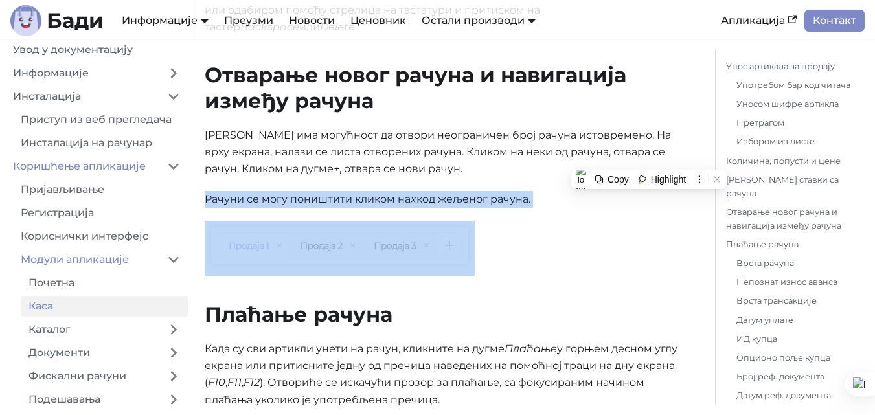
drag, startPoint x: 325, startPoint y: 189, endPoint x: 424, endPoint y: 198, distance: 99.0
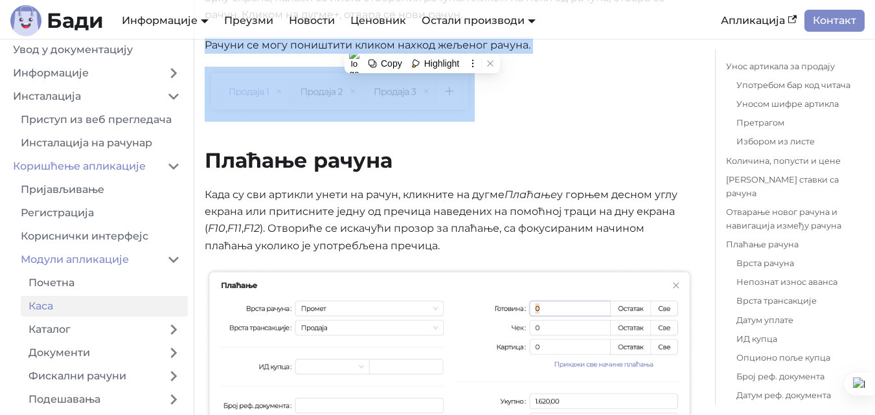
scroll to position [3045, 0]
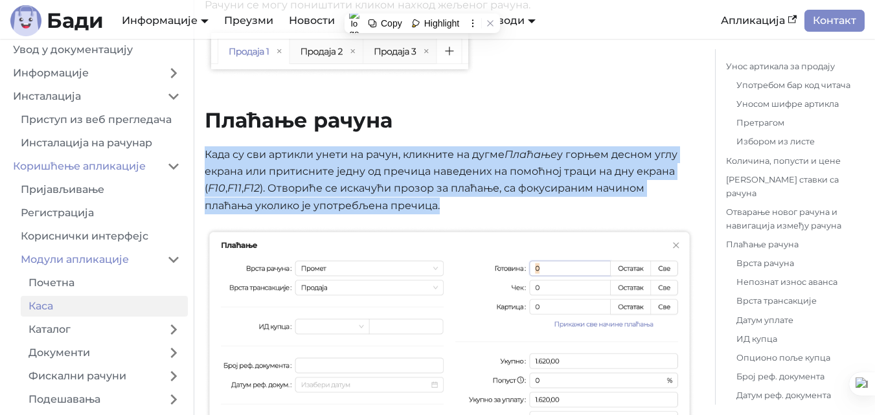
drag, startPoint x: 207, startPoint y: 143, endPoint x: 641, endPoint y: 194, distance: 436.5
click at [642, 194] on p "Када су сви артикли унети на рачун, кликните на дугме Плаћање у горњем десном у…" at bounding box center [450, 180] width 490 height 69
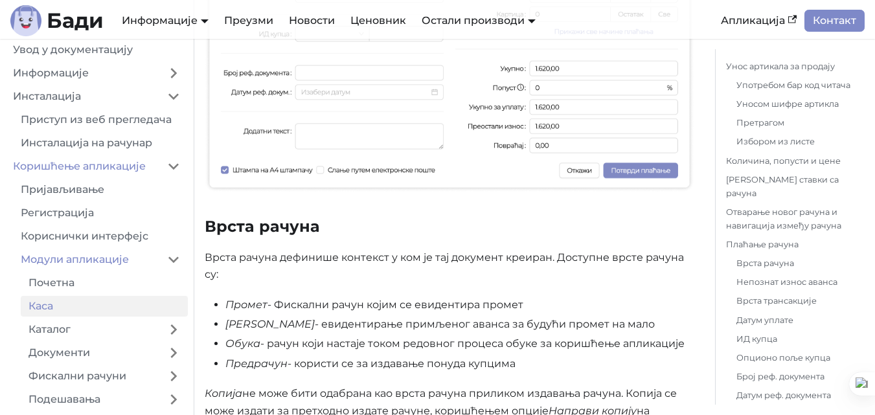
scroll to position [3369, 0]
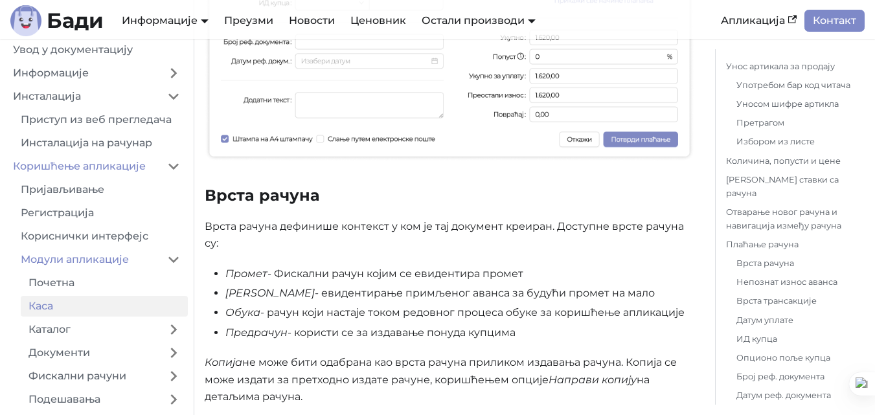
drag, startPoint x: 310, startPoint y: 253, endPoint x: 524, endPoint y: 259, distance: 213.2
click at [524, 266] on li "Промет - Фискални рачун којим се евидентира промет" at bounding box center [459, 274] width 469 height 17
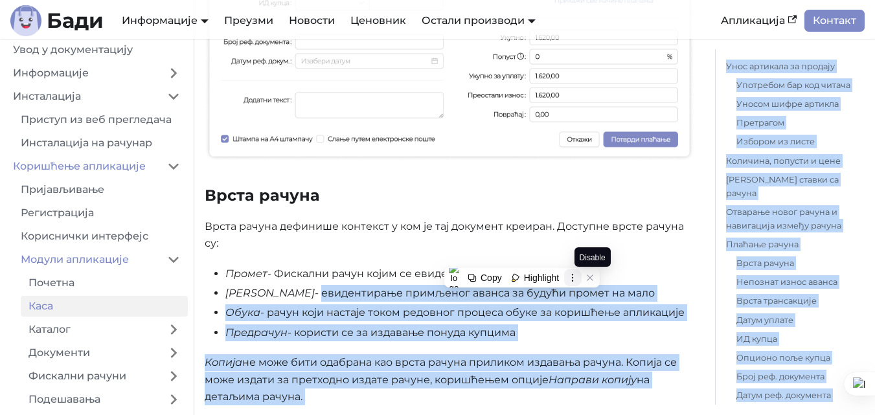
drag, startPoint x: 267, startPoint y: 277, endPoint x: 578, endPoint y: 280, distance: 311.0
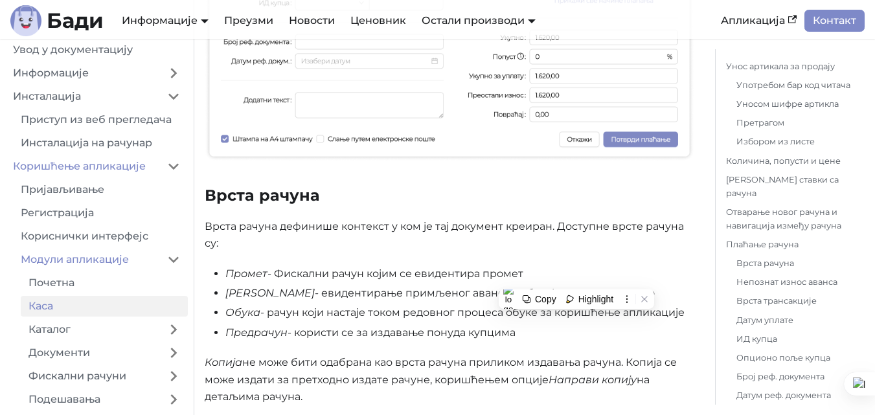
click at [598, 235] on p "Врста рачуна дефинише контекст у ком је тај документ креиран. Доступне врсте ра…" at bounding box center [450, 235] width 490 height 34
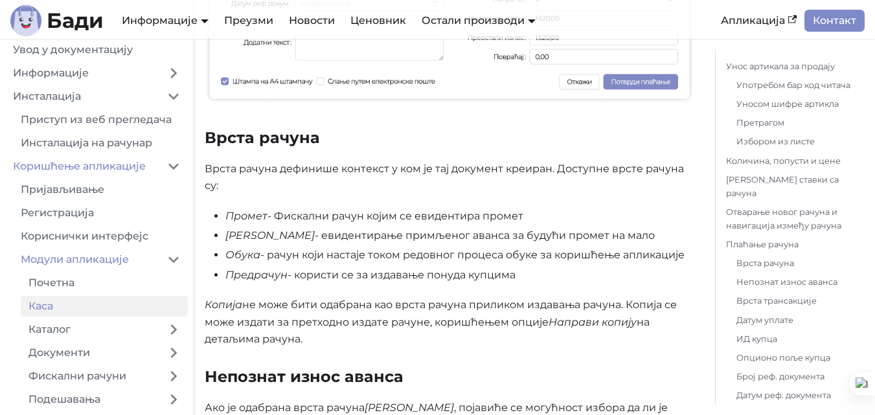
scroll to position [3434, 0]
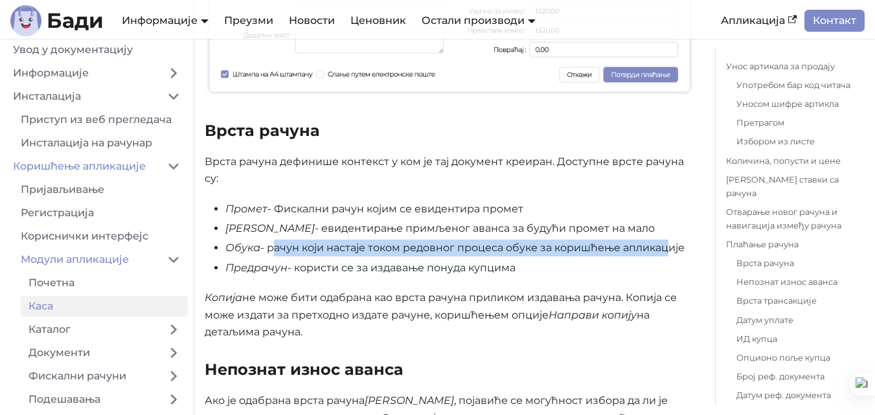
drag, startPoint x: 270, startPoint y: 230, endPoint x: 667, endPoint y: 233, distance: 397.2
click at [667, 240] on li "Обука - рачун који настаје током редовног процеса обуке за коришћење апликације" at bounding box center [459, 248] width 469 height 17
click at [360, 240] on li "Обука - рачун који настаје током редовног процеса обуке за коришћење апликације" at bounding box center [459, 248] width 469 height 17
drag, startPoint x: 298, startPoint y: 251, endPoint x: 518, endPoint y: 248, distance: 219.7
click at [518, 260] on li "Предрачун - користи се за издавање понуда купцима" at bounding box center [459, 268] width 469 height 17
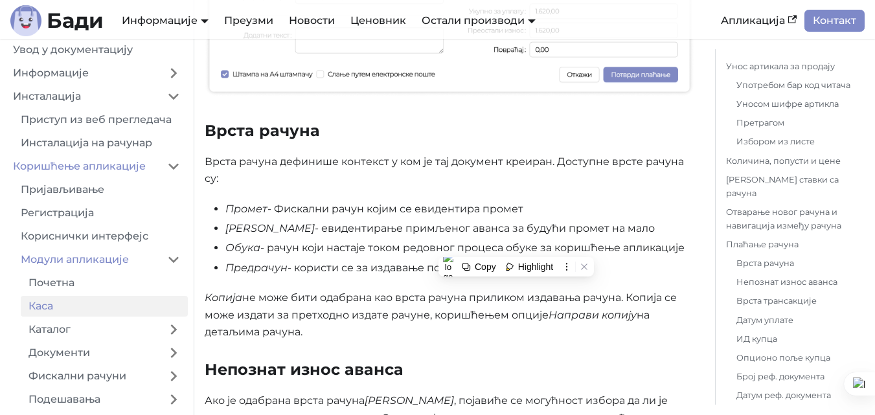
click at [321, 220] on li "Аванс - евидентирање примљеног аванса за будући промет на мало" at bounding box center [459, 228] width 469 height 17
drag, startPoint x: 275, startPoint y: 189, endPoint x: 550, endPoint y: 256, distance: 283.5
click at [550, 256] on ul "Промет - Фискални рачун којим се евидентира промет Аванс - евидентирање примљен…" at bounding box center [450, 239] width 490 height 76
click at [298, 222] on ul "Промет - Фискални рачун којим се евидентира промет Аванс - евидентирање примљен…" at bounding box center [450, 239] width 490 height 76
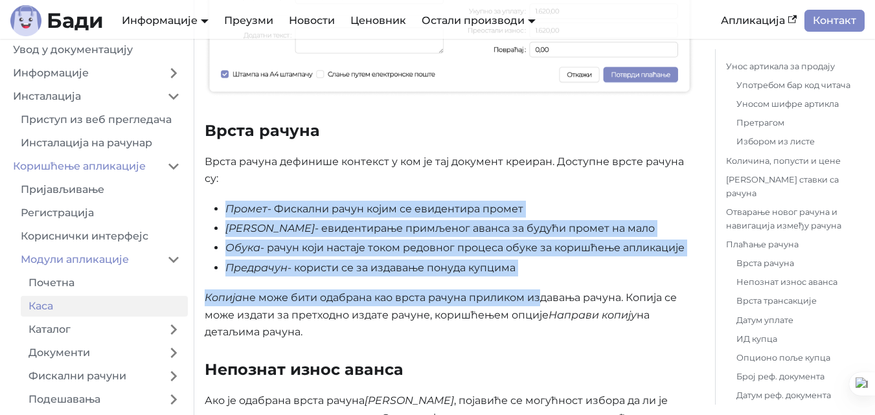
drag, startPoint x: 226, startPoint y: 192, endPoint x: 535, endPoint y: 260, distance: 315.8
click at [535, 260] on div "Каса Из модула Каса, корисник може вршити продају и издавање фискалних рачуна. …" at bounding box center [450, 24] width 490 height 6761
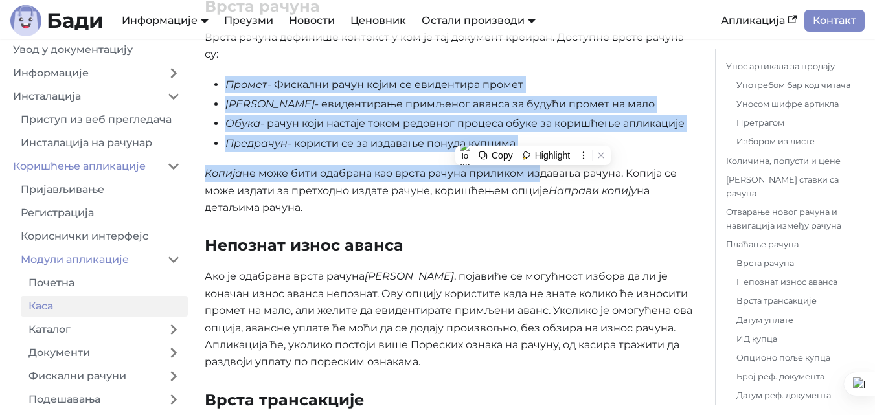
scroll to position [3564, 0]
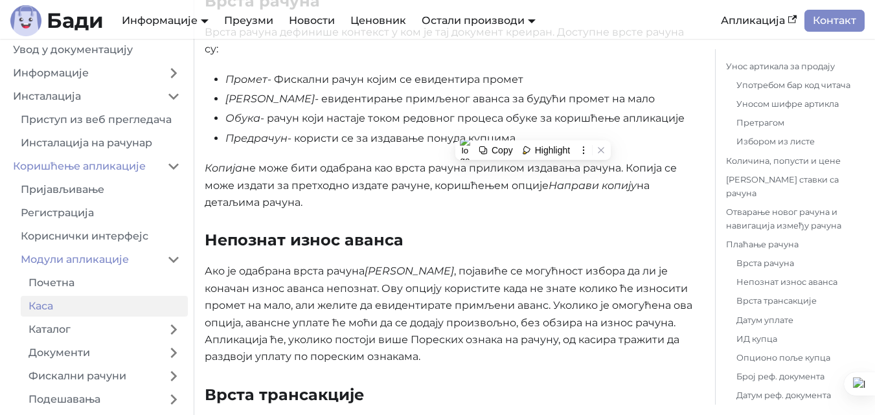
click at [371, 176] on p "Копија не може бити одабрана као врста рачуна приликом издавања рачуна. Копија …" at bounding box center [450, 185] width 490 height 51
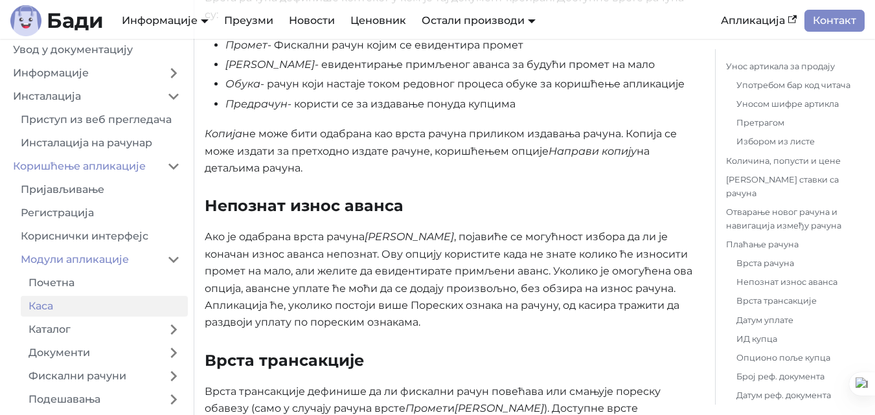
scroll to position [3693, 0]
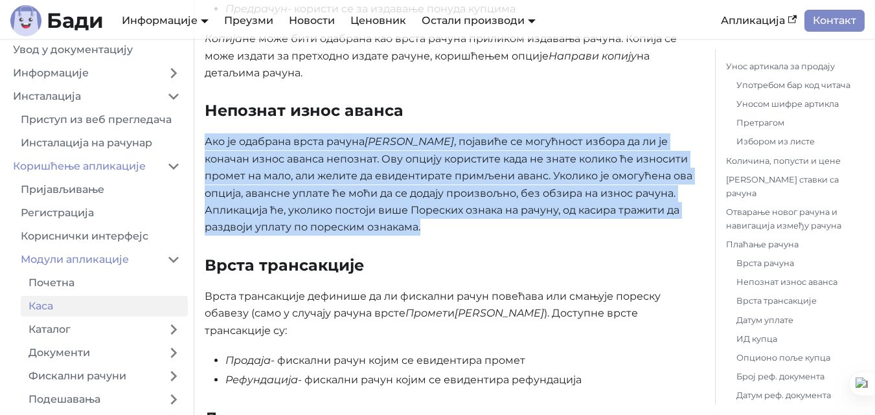
drag, startPoint x: 207, startPoint y: 125, endPoint x: 473, endPoint y: 210, distance: 278.9
click at [473, 210] on p "Ако је одабрана врста рачуна Аванс , појавиће се могућност избора да ли је кона…" at bounding box center [450, 184] width 490 height 102
click at [614, 219] on p "Ако је одабрана врста рачуна Аванс , појавиће се могућност избора да ли је кона…" at bounding box center [450, 184] width 490 height 102
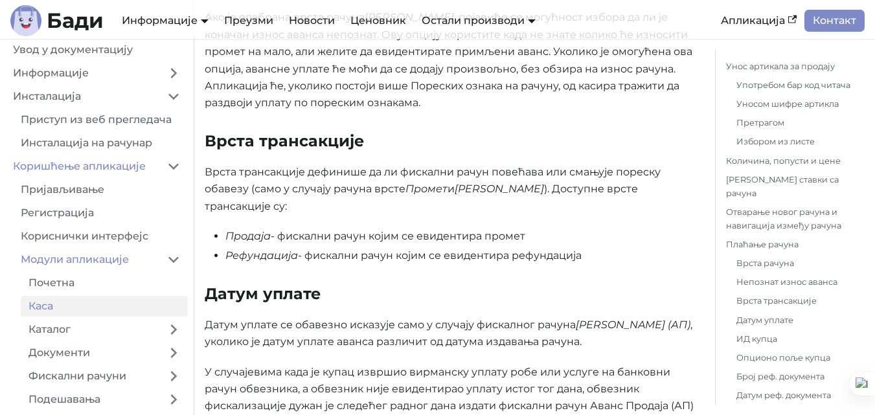
scroll to position [3823, 0]
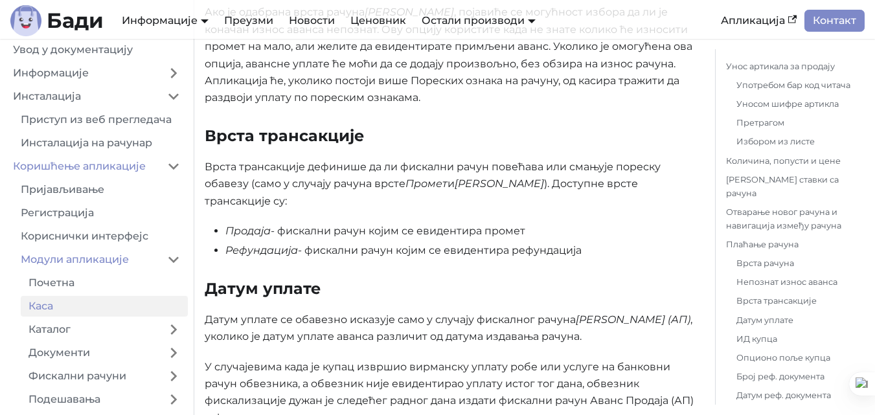
drag, startPoint x: 249, startPoint y: 148, endPoint x: 673, endPoint y: 207, distance: 427.8
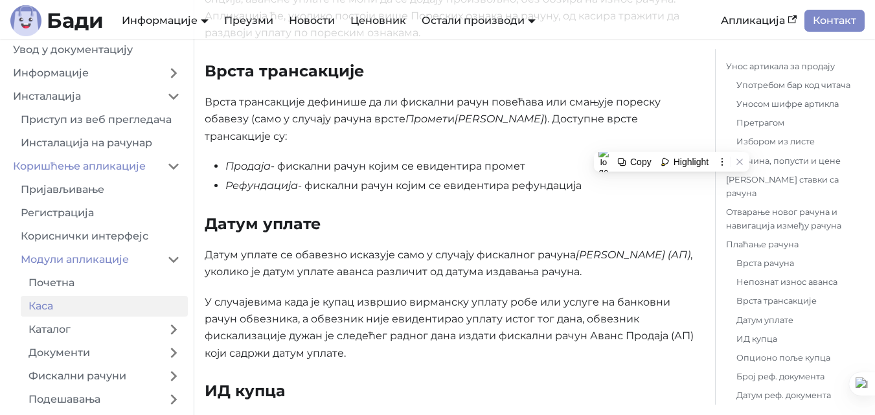
scroll to position [3952, 0]
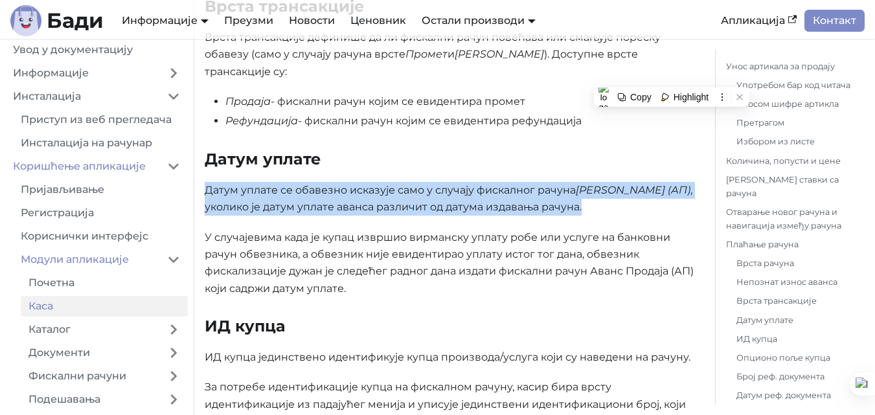
drag, startPoint x: 207, startPoint y: 154, endPoint x: 594, endPoint y: 180, distance: 387.1
click at [594, 182] on p "Датум уплате се обавезно исказује само у случају фискалног рачуна Аванс Продаја…" at bounding box center [450, 199] width 490 height 34
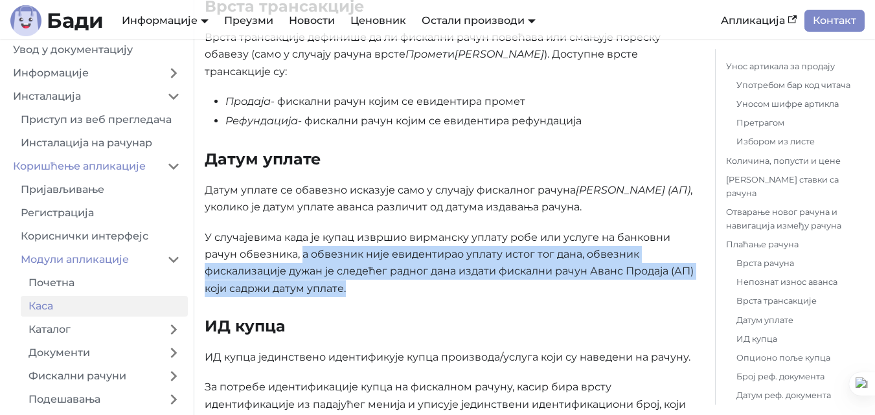
drag, startPoint x: 301, startPoint y: 220, endPoint x: 651, endPoint y: 251, distance: 351.3
click at [651, 251] on p "У случајевима када је купац извршио вирманску уплату робе или услуге на банковн…" at bounding box center [450, 263] width 490 height 69
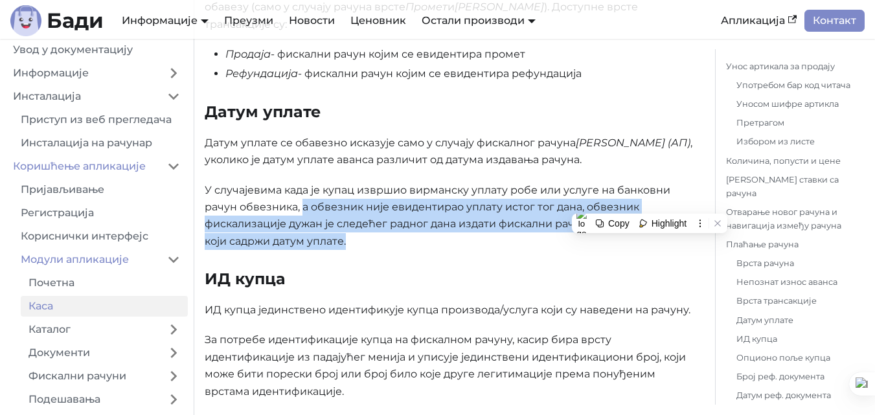
scroll to position [4017, 0]
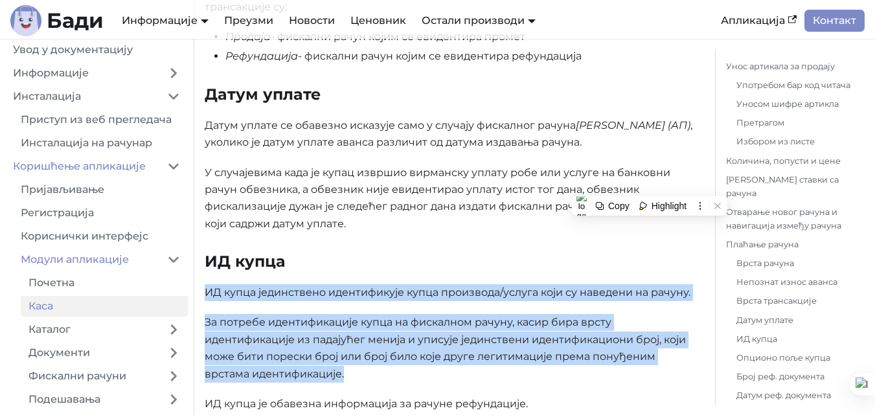
drag, startPoint x: 207, startPoint y: 259, endPoint x: 630, endPoint y: 340, distance: 431.4
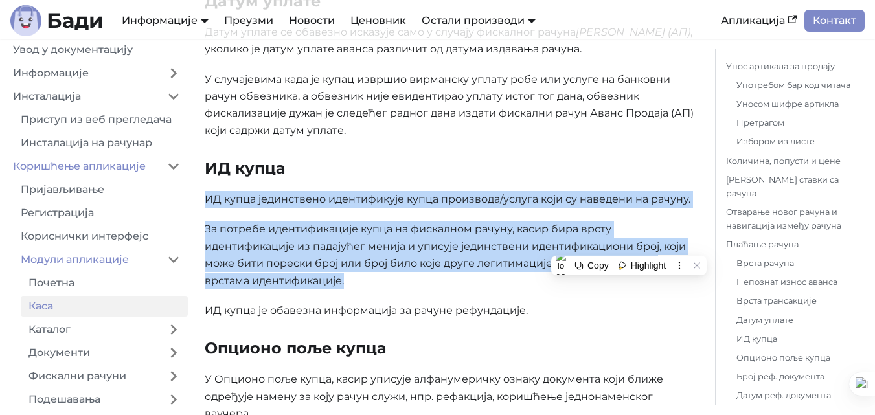
scroll to position [4147, 0]
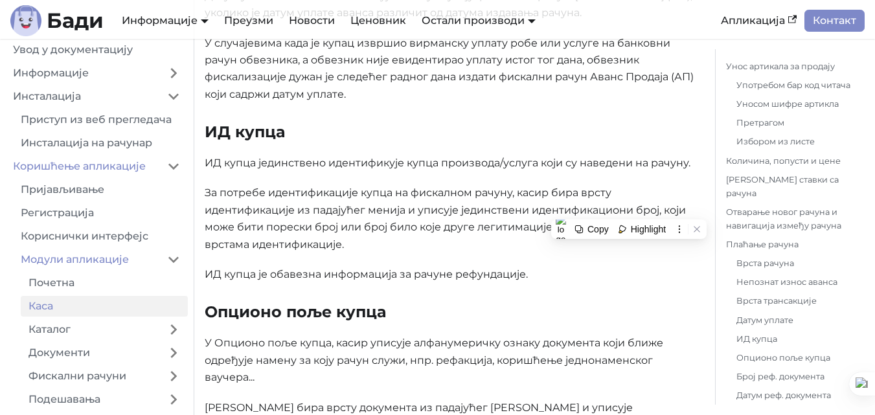
click at [214, 266] on p "ИД купца је обавезна информација за рачуне рефундације." at bounding box center [450, 274] width 490 height 17
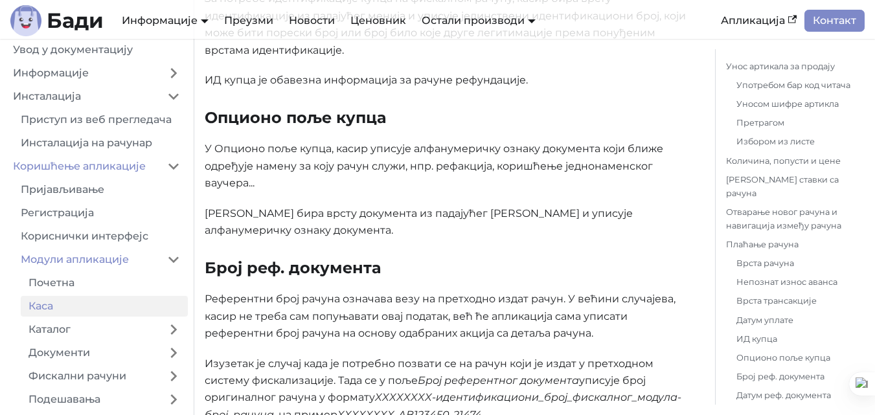
scroll to position [4406, 0]
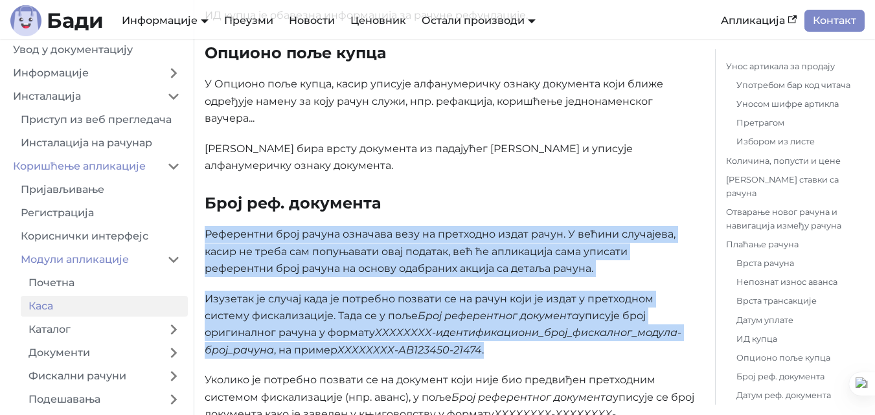
drag, startPoint x: 205, startPoint y: 198, endPoint x: 524, endPoint y: 312, distance: 338.4
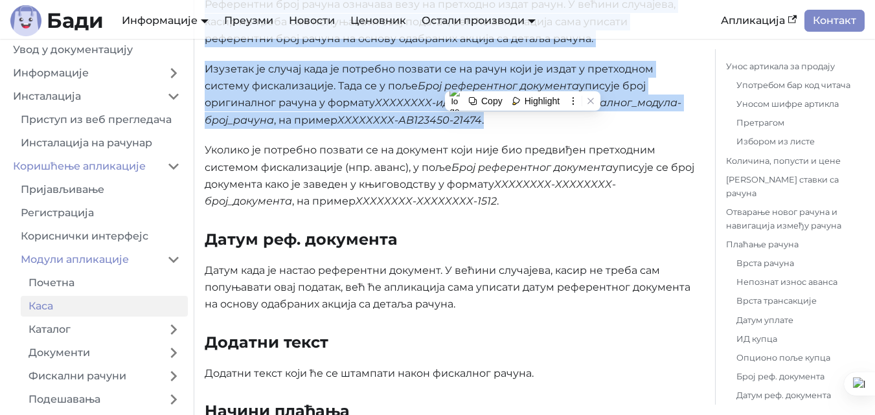
scroll to position [4665, 0]
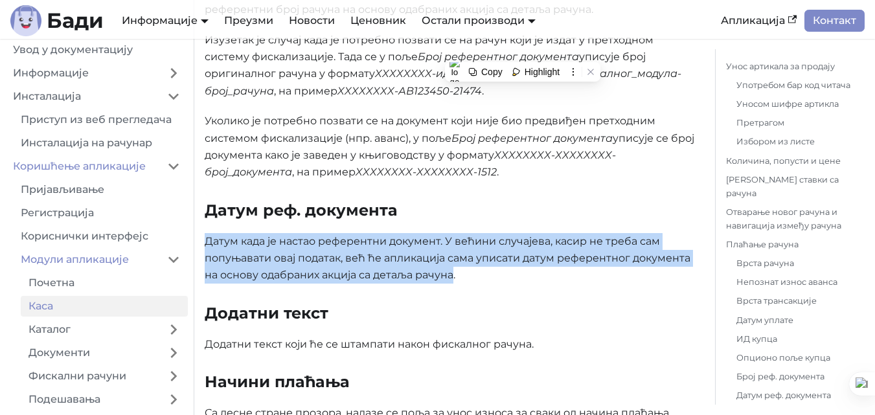
drag, startPoint x: 209, startPoint y: 207, endPoint x: 456, endPoint y: 242, distance: 249.3
click at [456, 242] on p "Датум када је настао референтни документ. У већини случајева, касир не треба са…" at bounding box center [450, 258] width 490 height 51
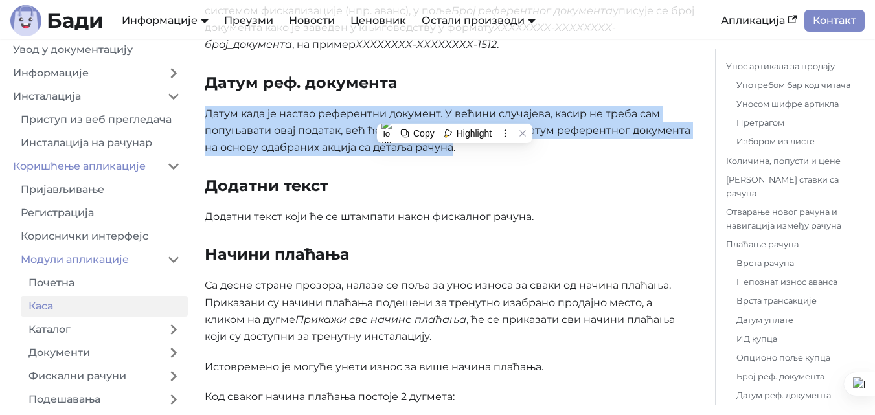
scroll to position [4795, 0]
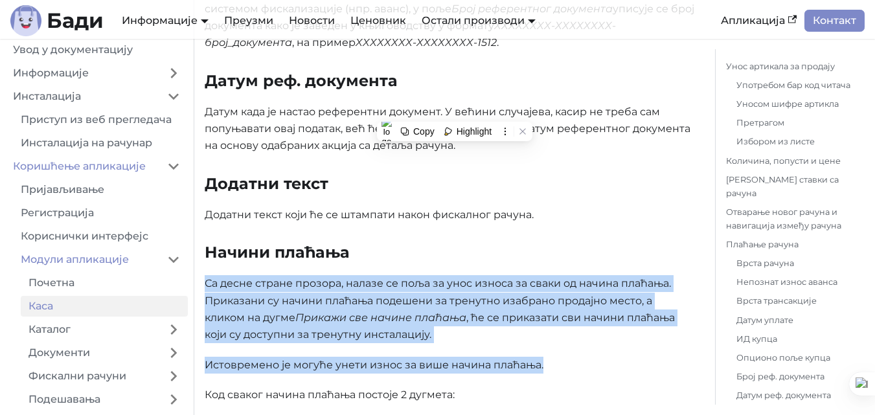
drag, startPoint x: 209, startPoint y: 244, endPoint x: 696, endPoint y: 320, distance: 492.6
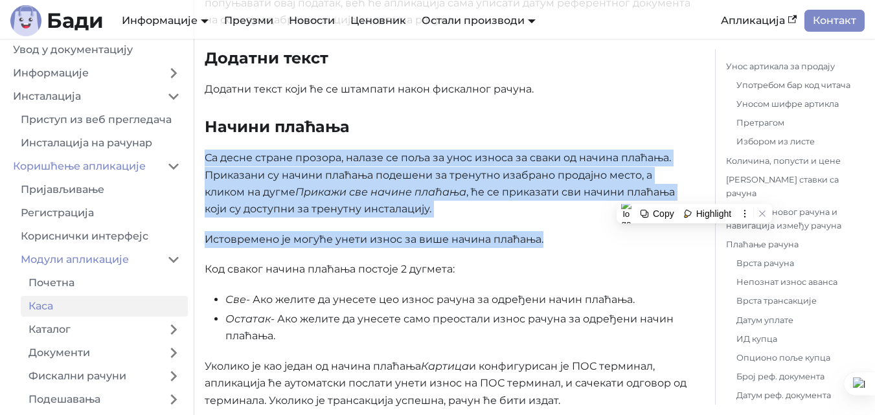
scroll to position [4924, 0]
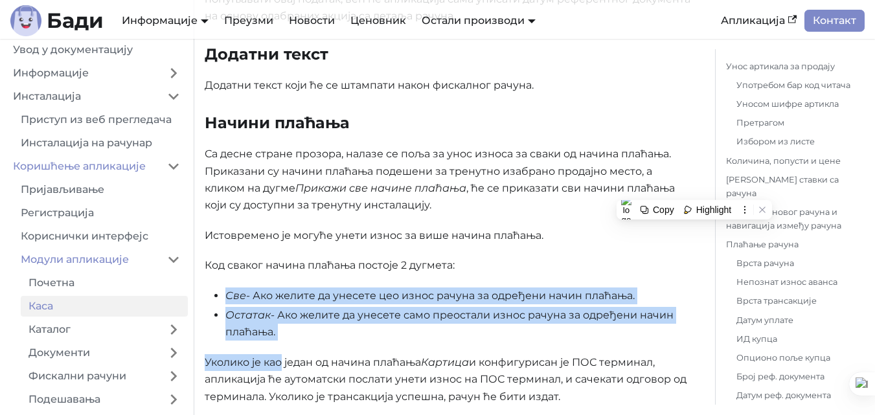
drag, startPoint x: 228, startPoint y: 260, endPoint x: 284, endPoint y: 307, distance: 72.7
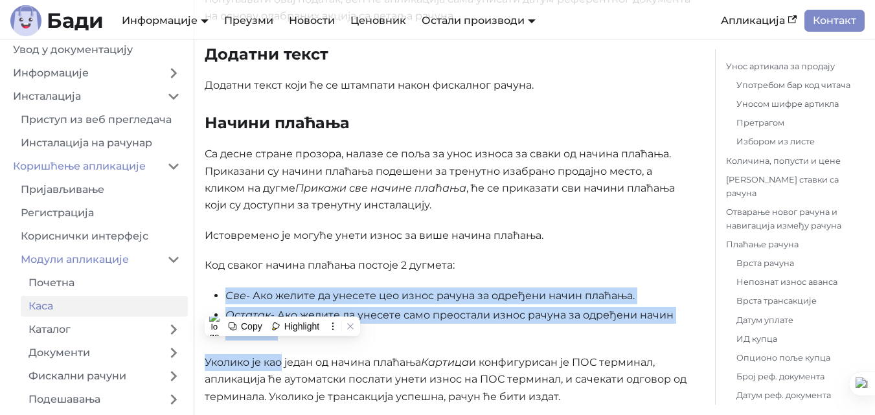
click at [275, 288] on li "Све - Ако желите да унесете цео износ рачуна за одређени начин плаћања." at bounding box center [459, 296] width 469 height 17
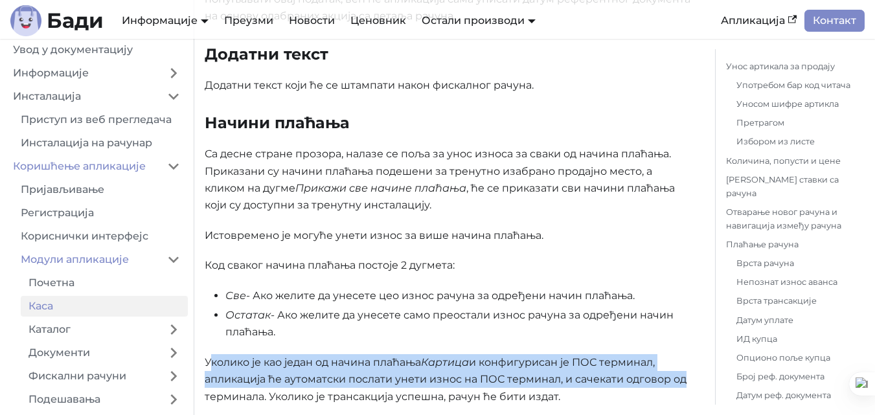
drag, startPoint x: 231, startPoint y: 329, endPoint x: 678, endPoint y: 350, distance: 447.6
click at [678, 354] on p "Уколико је као један од начина плаћања Картица и конфигурисан је ПОС терминал, …" at bounding box center [450, 379] width 490 height 51
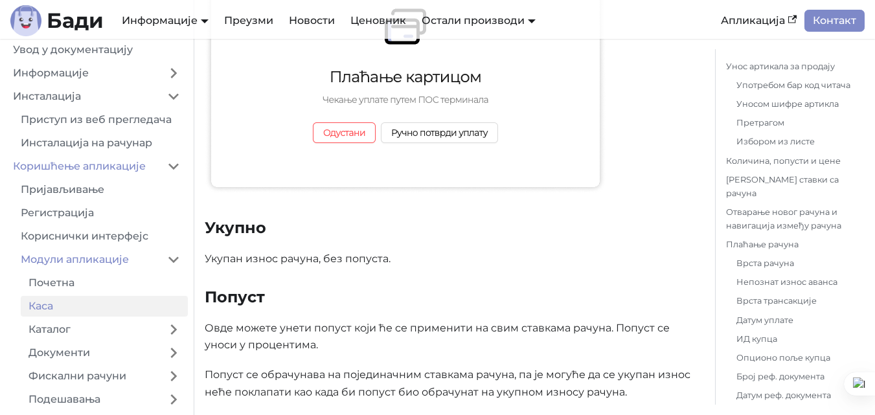
scroll to position [5443, 0]
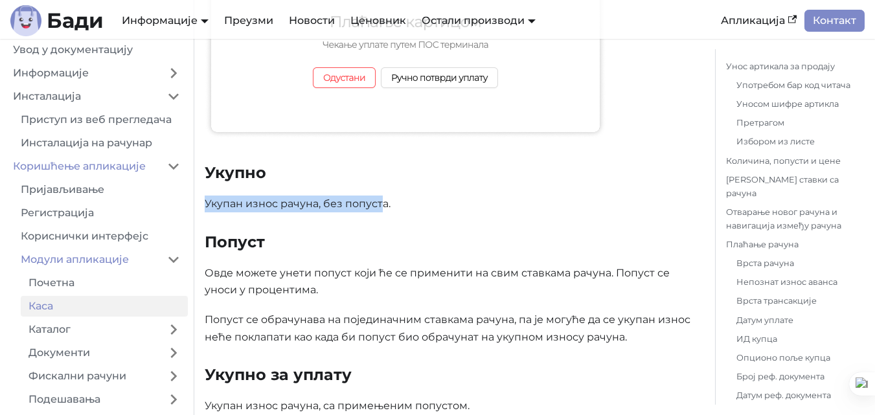
drag, startPoint x: 205, startPoint y: 169, endPoint x: 380, endPoint y: 168, distance: 174.9
click at [380, 196] on p "Укупан износ рачуна, без попуста." at bounding box center [450, 204] width 490 height 17
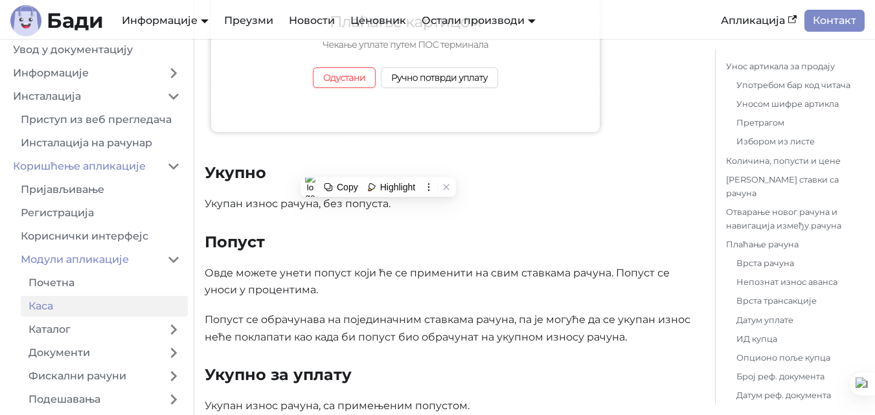
click at [218, 265] on p "Овде можете унети попуст који ће се применити на свим ставкама рачуна. Попуст с…" at bounding box center [450, 282] width 490 height 34
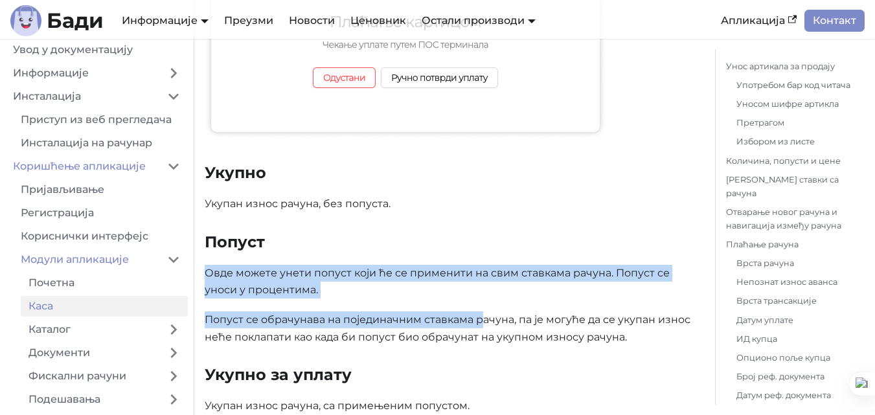
drag, startPoint x: 207, startPoint y: 241, endPoint x: 479, endPoint y: 289, distance: 276.3
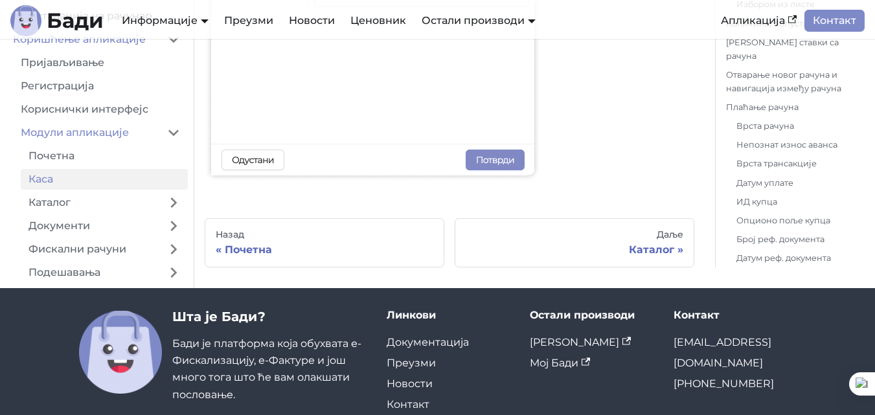
scroll to position [6674, 0]
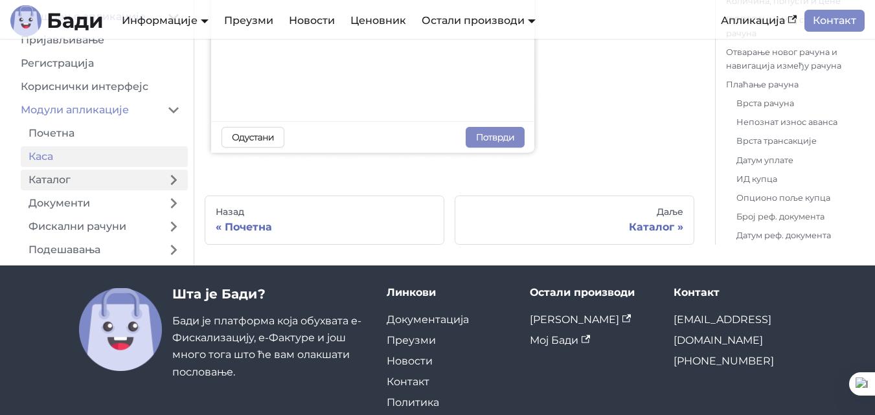
click at [81, 170] on link "Каталог" at bounding box center [90, 180] width 139 height 21
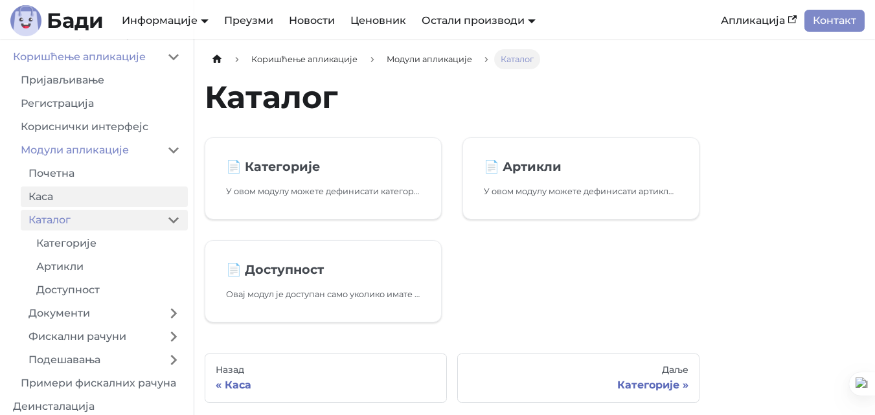
scroll to position [121, 0]
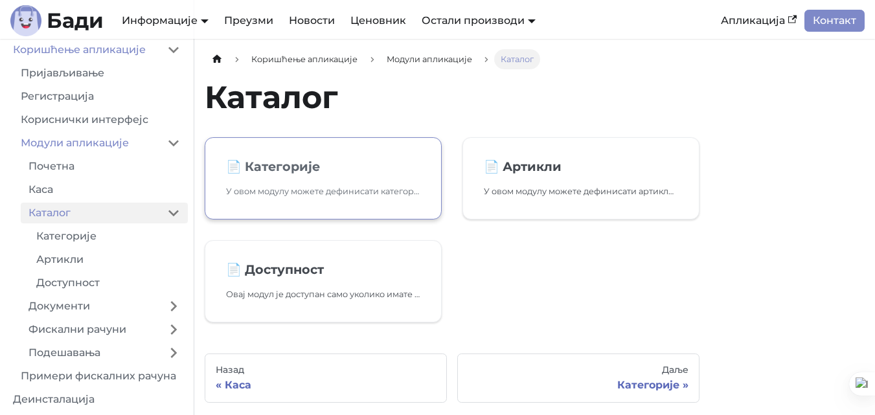
click at [382, 202] on link "📄️ [PERSON_NAME] У овом модулу можете дефинисати категорије у које ћете сврстав…" at bounding box center [323, 178] width 237 height 82
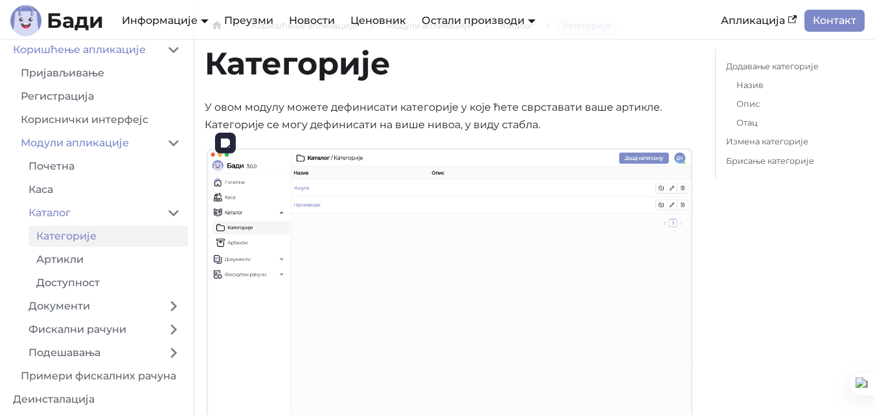
scroll to position [65, 0]
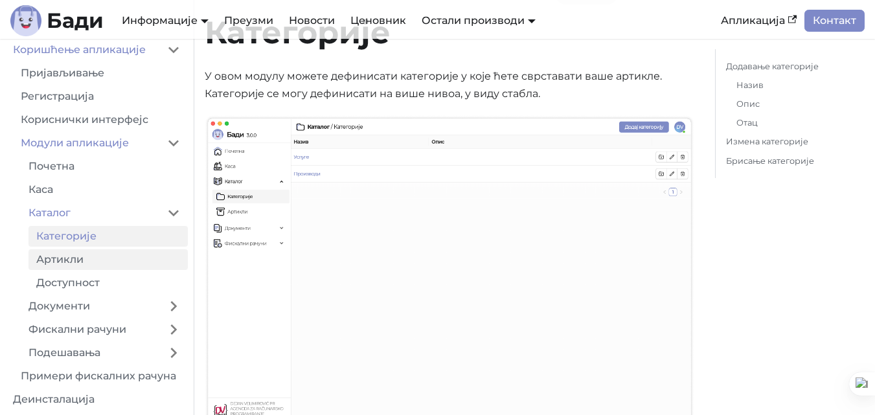
click at [65, 266] on link "Артикли" at bounding box center [108, 259] width 159 height 21
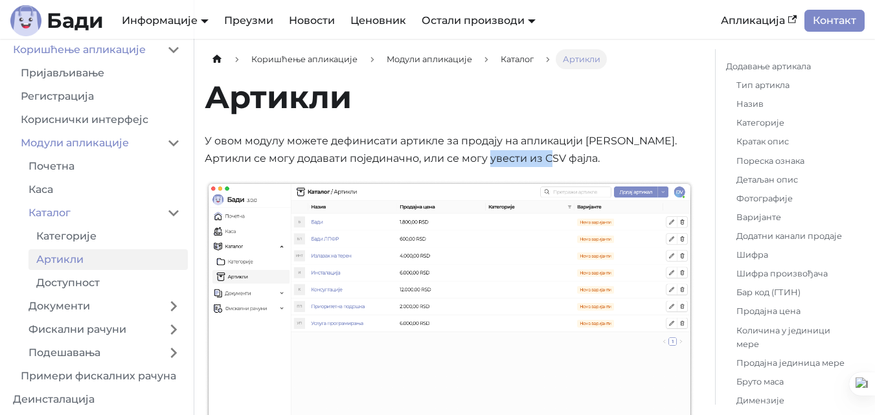
drag, startPoint x: 478, startPoint y: 157, endPoint x: 540, endPoint y: 159, distance: 62.3
click at [540, 159] on p "У овом модулу можете дефинисати артикле за продају на апликацији [PERSON_NAME].…" at bounding box center [450, 150] width 490 height 34
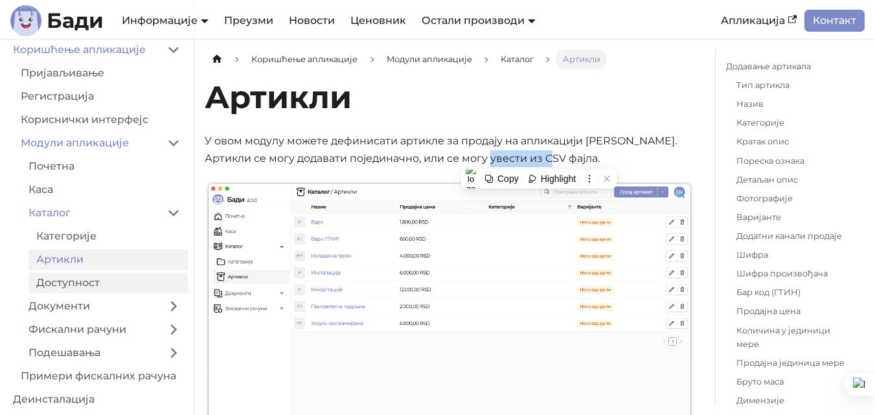
click at [119, 281] on link "Доступност" at bounding box center [108, 283] width 159 height 21
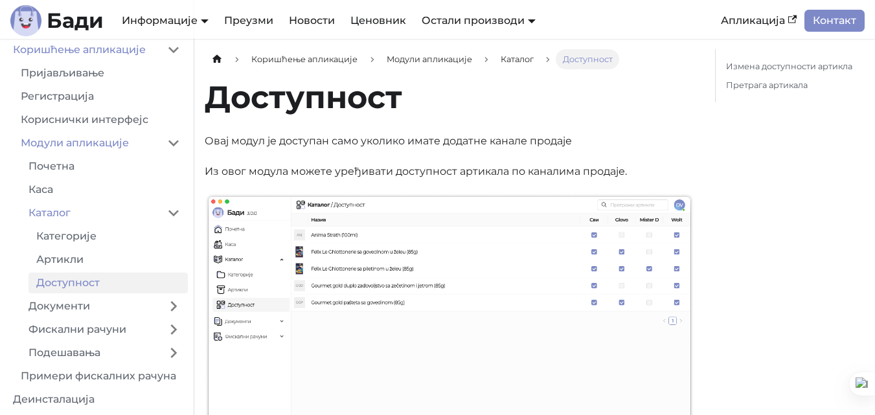
scroll to position [65, 0]
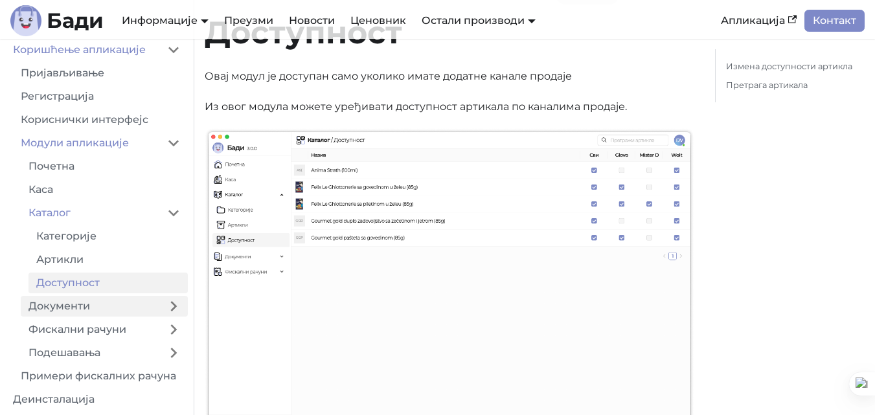
click at [91, 299] on link "Документи" at bounding box center [90, 306] width 139 height 21
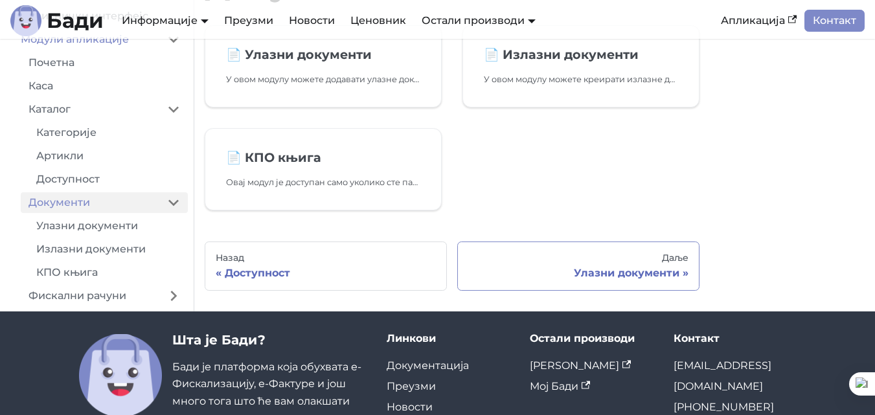
scroll to position [130, 0]
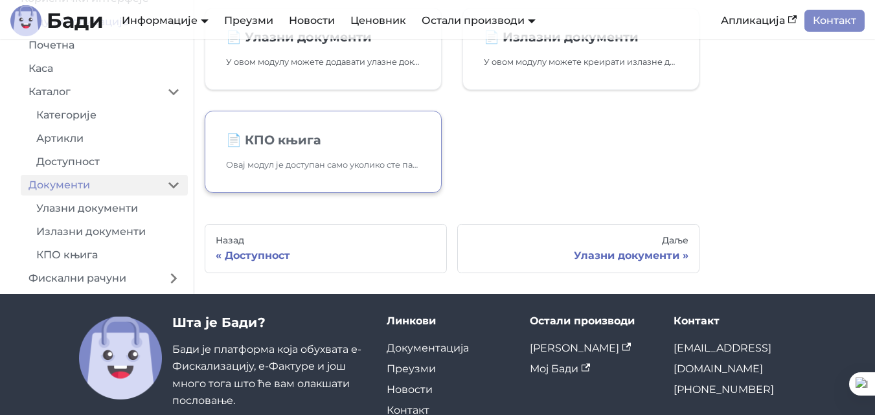
click at [356, 166] on p "Овај модул је доступан само уколико сте паушално опорезиван предузетник или има…" at bounding box center [323, 165] width 194 height 14
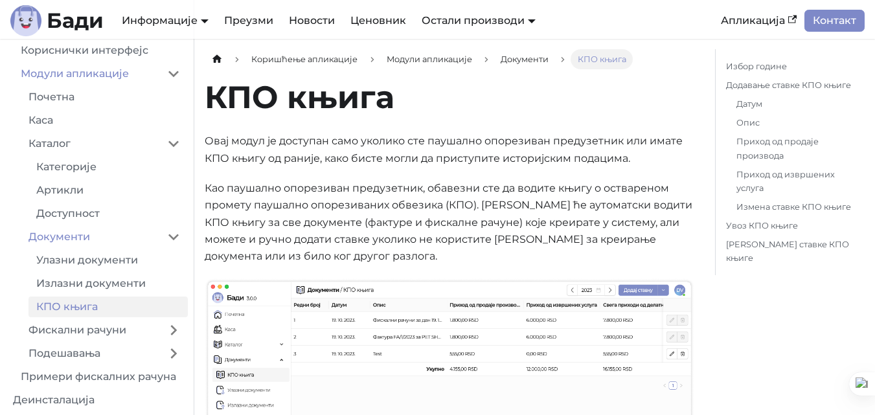
scroll to position [191, 0]
click at [108, 326] on link "Фискални рачуни" at bounding box center [90, 329] width 139 height 21
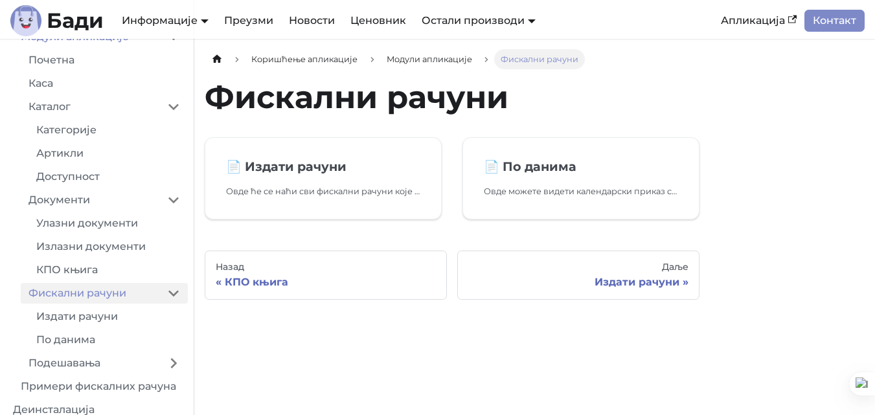
scroll to position [238, 0]
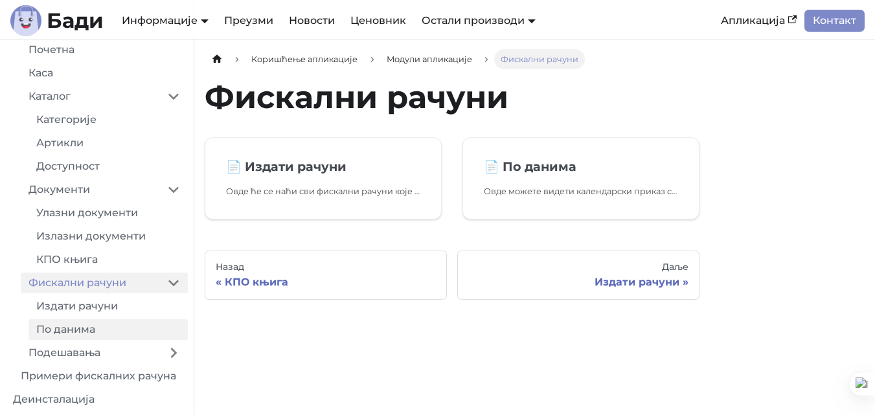
click at [108, 309] on link "Издати рачуни" at bounding box center [108, 306] width 159 height 21
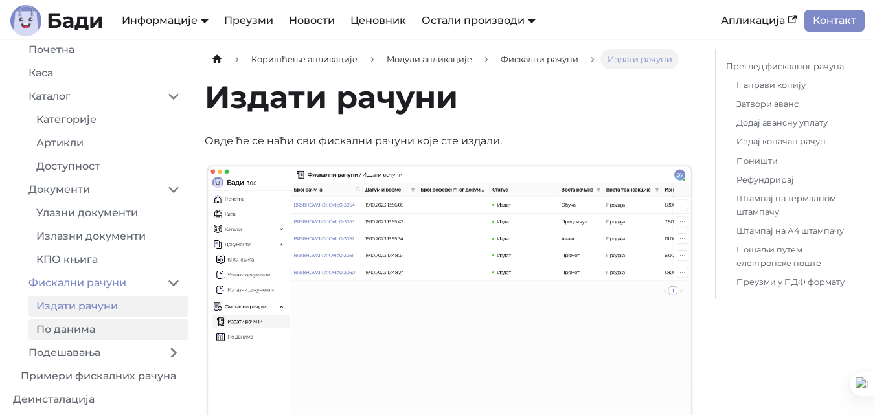
click at [80, 327] on link "По данима" at bounding box center [108, 329] width 159 height 21
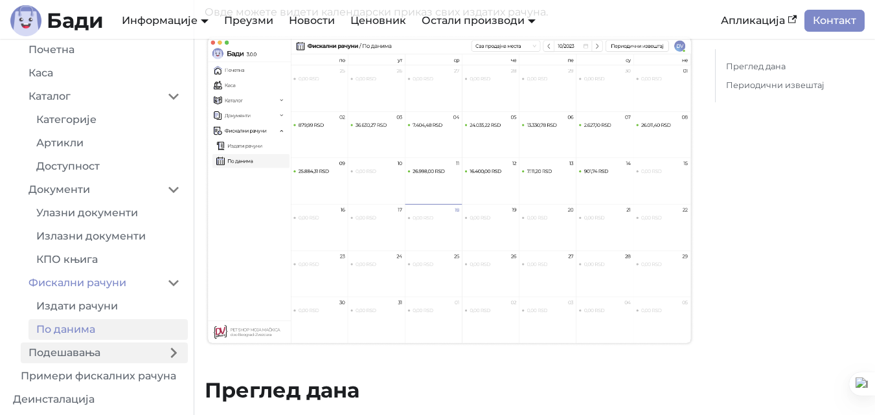
scroll to position [130, 0]
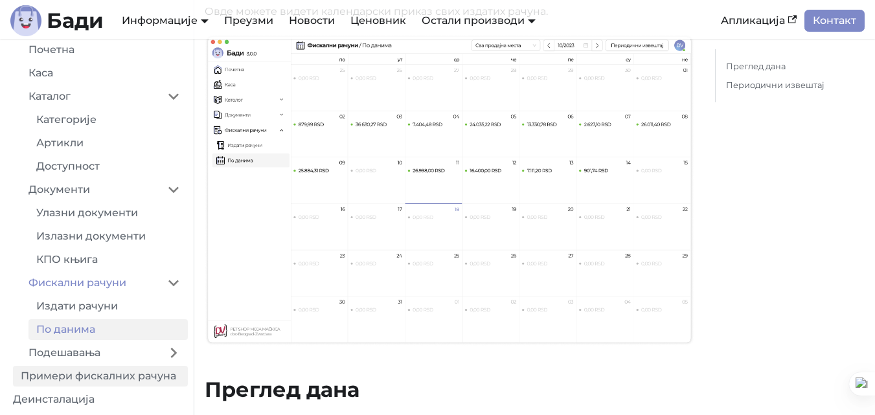
click at [77, 376] on link "Примери фискалних рачуна" at bounding box center [100, 376] width 175 height 21
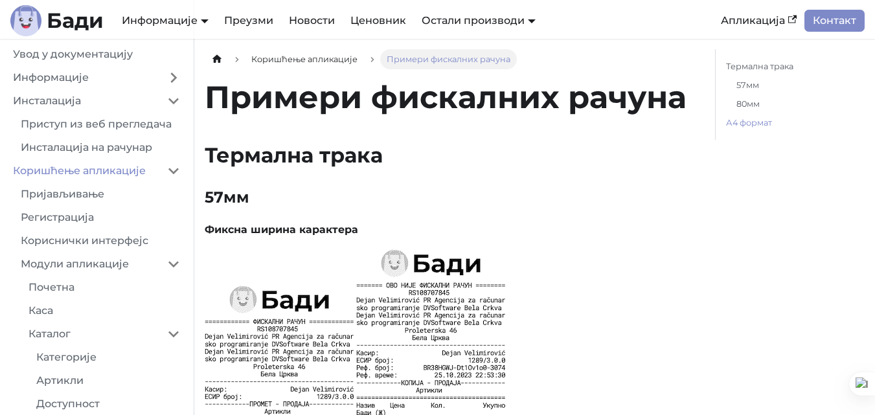
click at [759, 122] on link "А4 формат" at bounding box center [792, 123] width 133 height 14
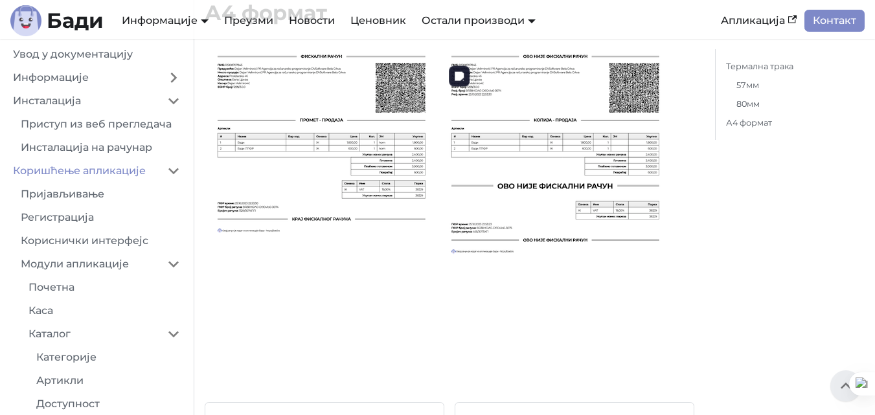
scroll to position [2357, 0]
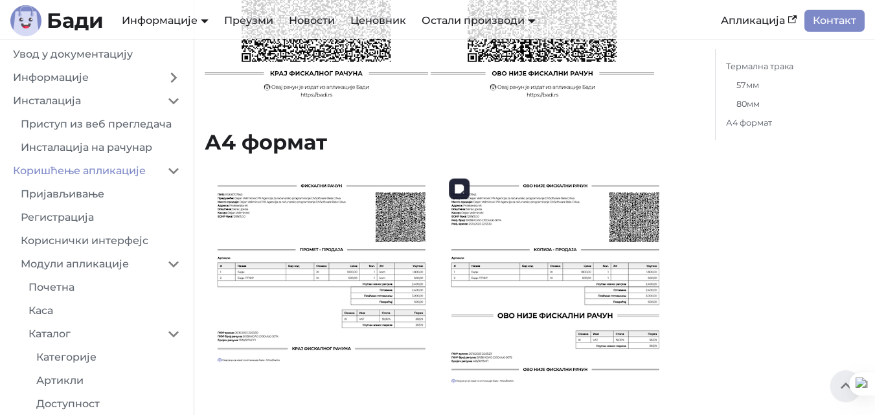
click at [562, 198] on img at bounding box center [554, 331] width 231 height 327
click at [47, 53] on link "Увод у документацију" at bounding box center [96, 54] width 183 height 21
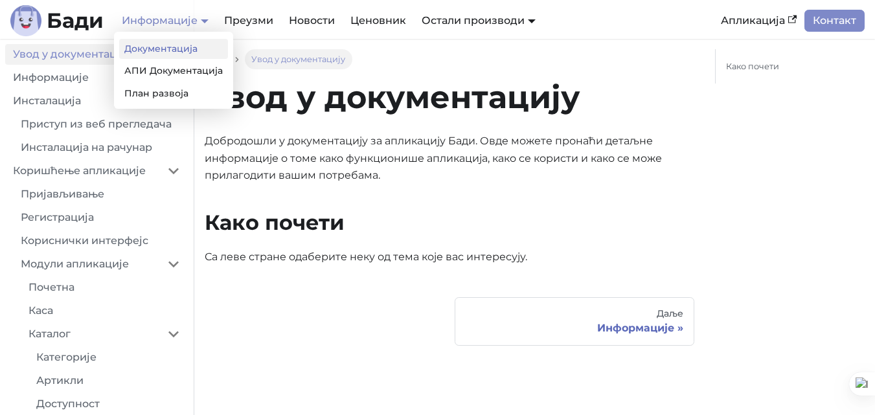
click at [174, 21] on link "Информације" at bounding box center [165, 20] width 87 height 12
click at [169, 68] on link "АПИ Документација" at bounding box center [173, 71] width 109 height 20
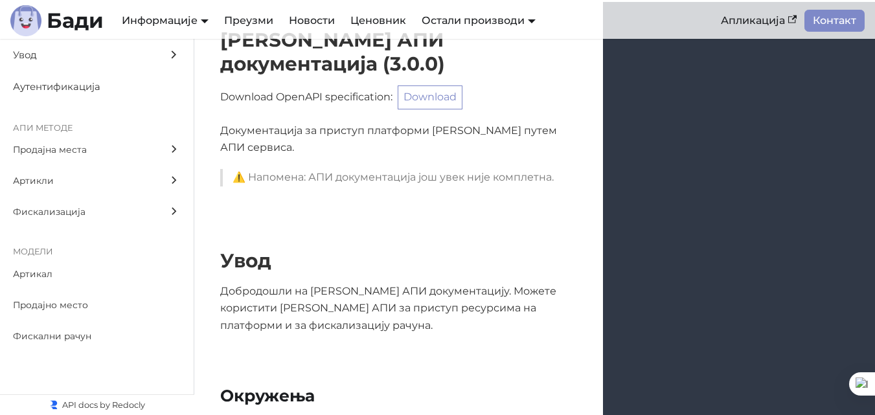
scroll to position [65, 0]
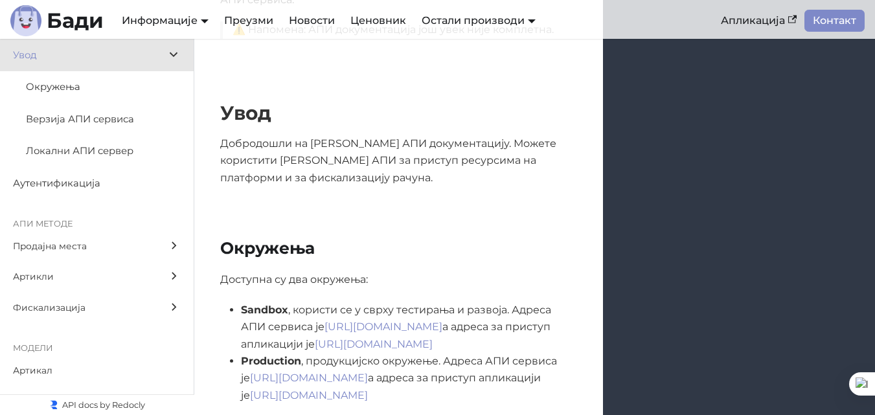
scroll to position [194, 0]
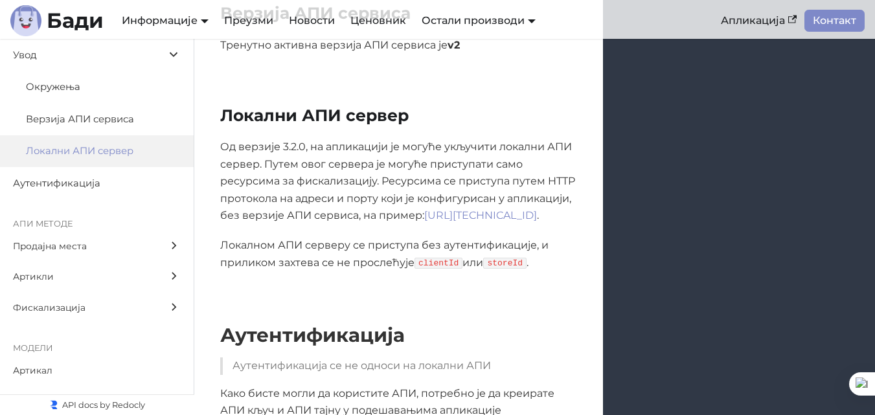
scroll to position [907, 0]
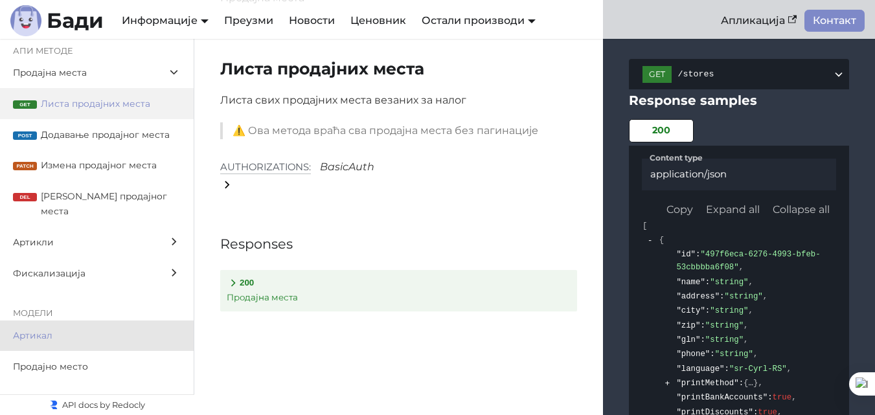
scroll to position [81, 0]
